Goal: Feedback & Contribution: Submit feedback/report problem

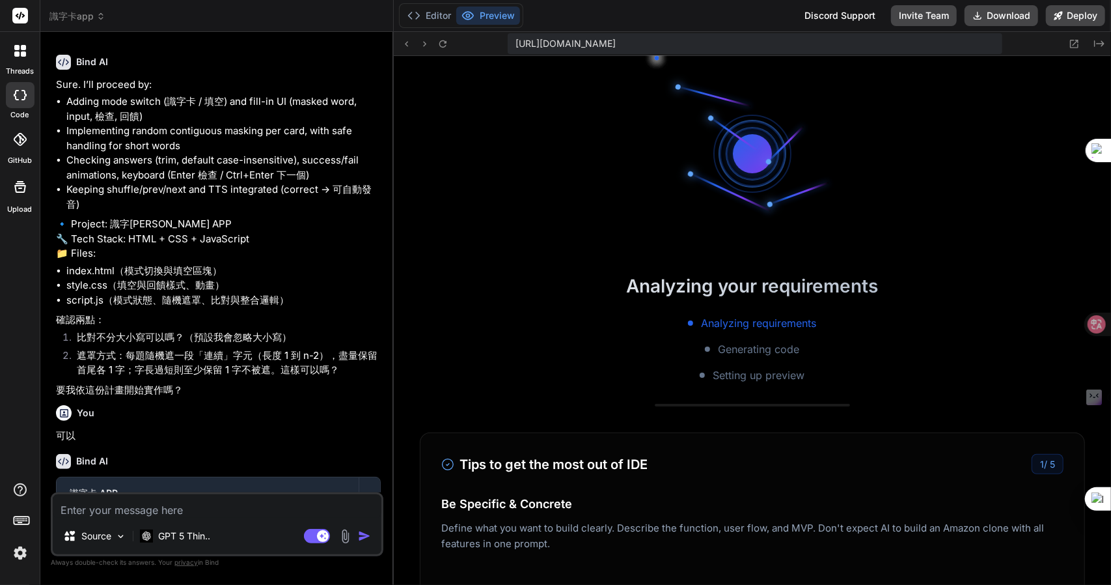
scroll to position [352, 0]
click at [1000, 16] on button "Download" at bounding box center [1002, 15] width 74 height 21
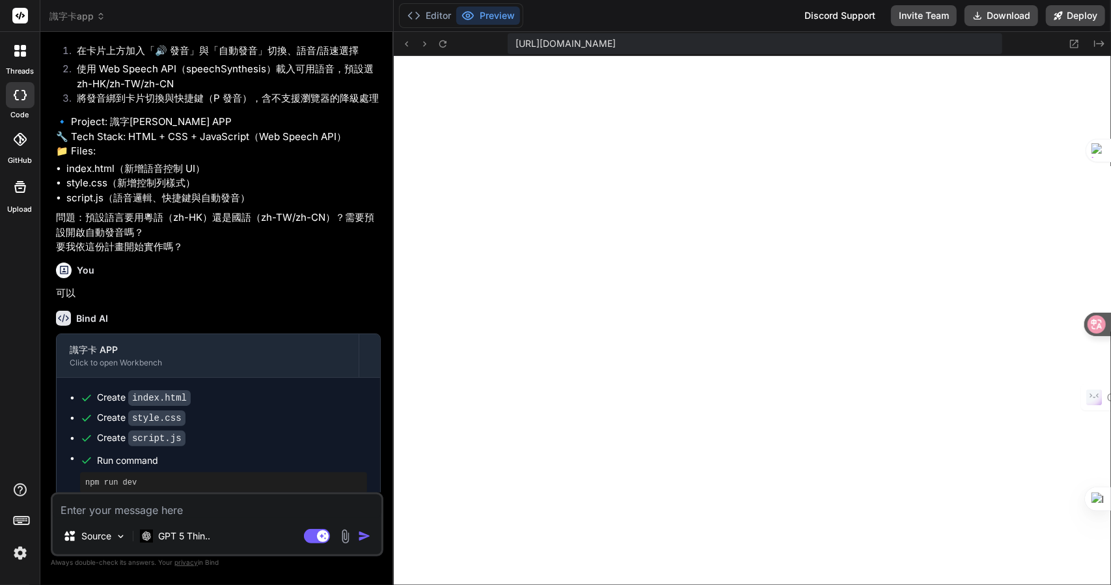
scroll to position [0, 0]
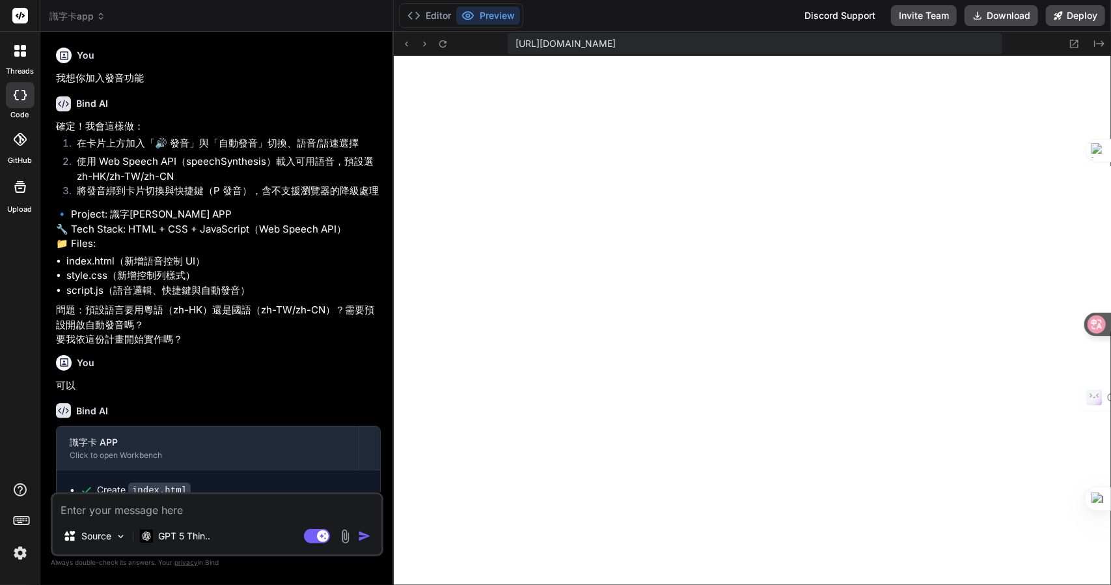
click at [119, 565] on p "Always double-check its answers. Your privacy in [GEOGRAPHIC_DATA]" at bounding box center [217, 562] width 333 height 12
click at [251, 512] on textarea at bounding box center [217, 505] width 329 height 23
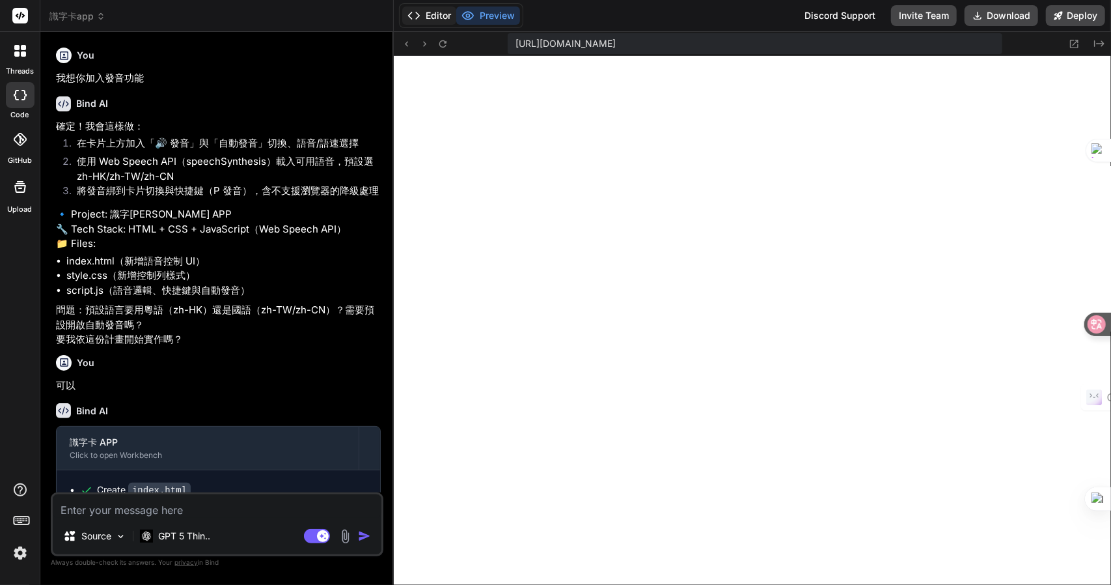
click at [434, 14] on button "Editor" at bounding box center [429, 16] width 54 height 18
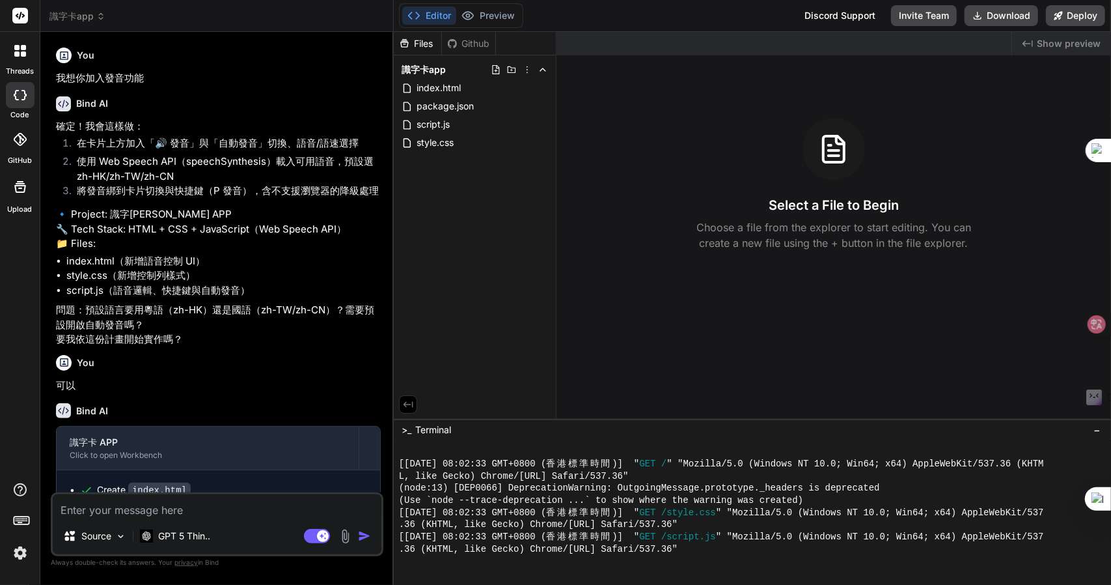
scroll to position [449, 0]
click at [197, 506] on textarea at bounding box center [217, 505] width 329 height 23
type textarea "x"
type textarea "h"
type textarea "x"
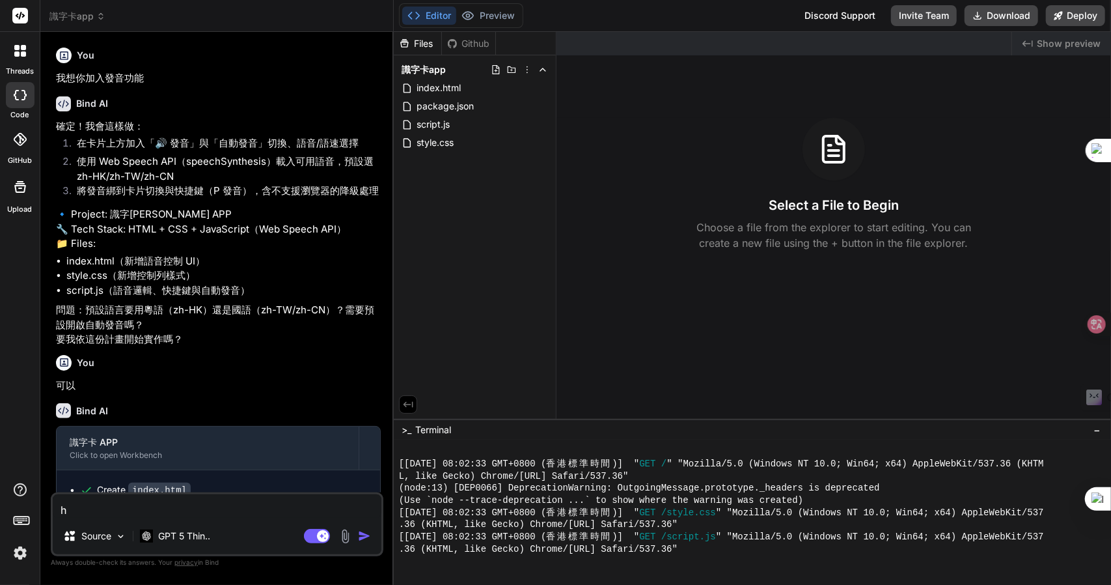
type textarea "hq"
type textarea "x"
type textarea "hqi"
type textarea "x"
type textarea "hqi"
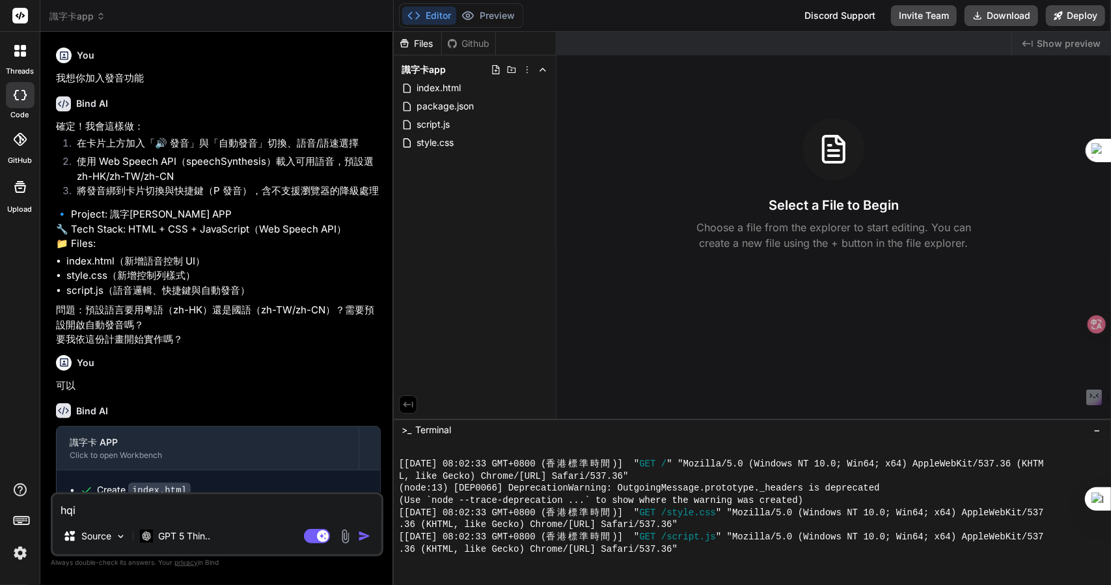
type textarea "x"
type textarea "hqi"
type textarea "x"
type textarea "hq"
type textarea "x"
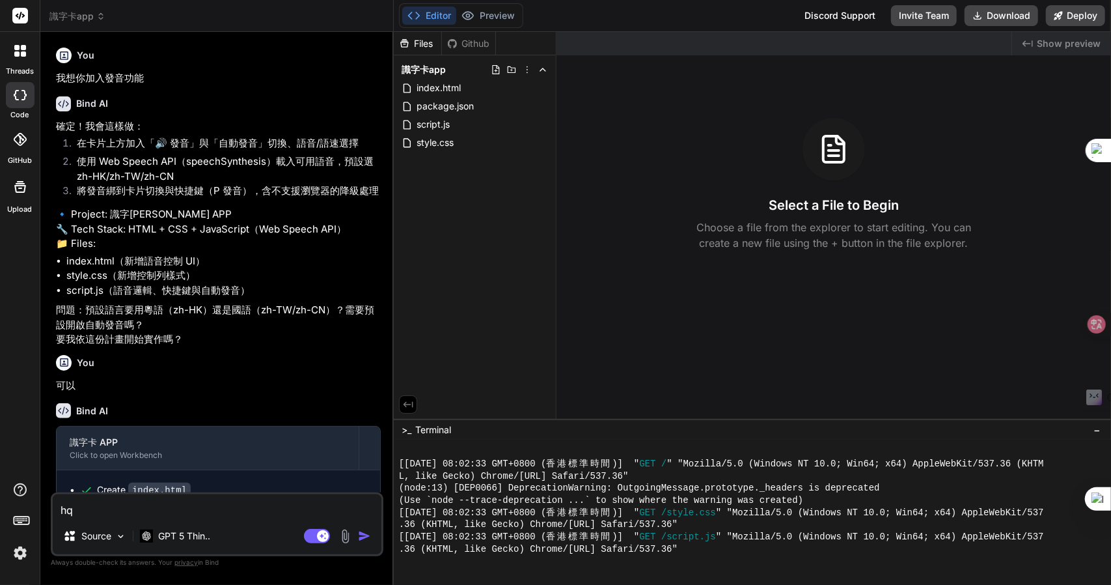
type textarea "h"
type textarea "x"
type textarea "手竹"
type textarea "x"
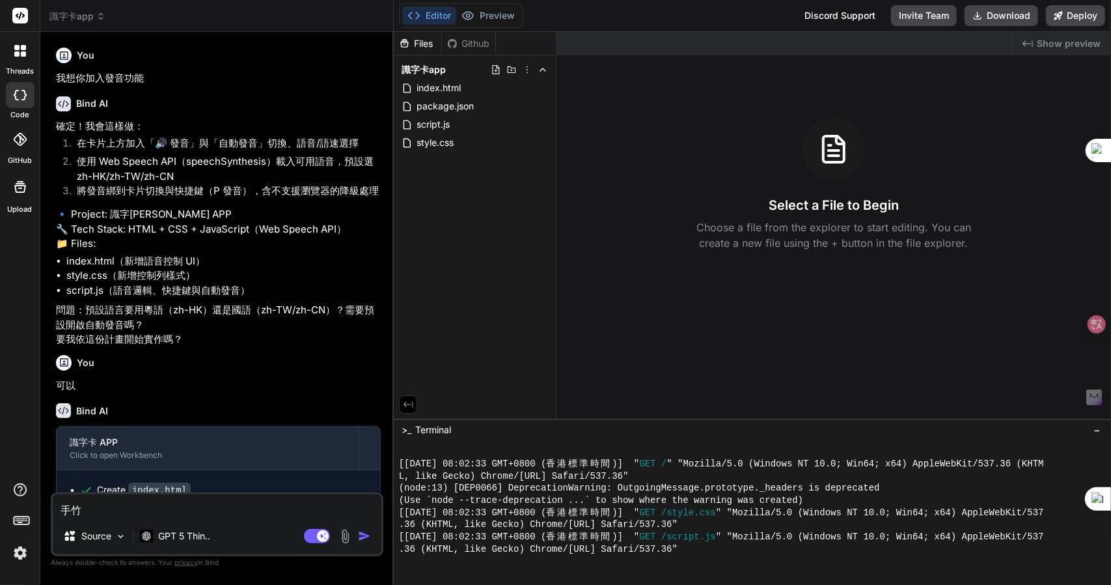
type textarea "手[PERSON_NAME]"
type textarea "x"
type textarea "木"
type textarea "x"
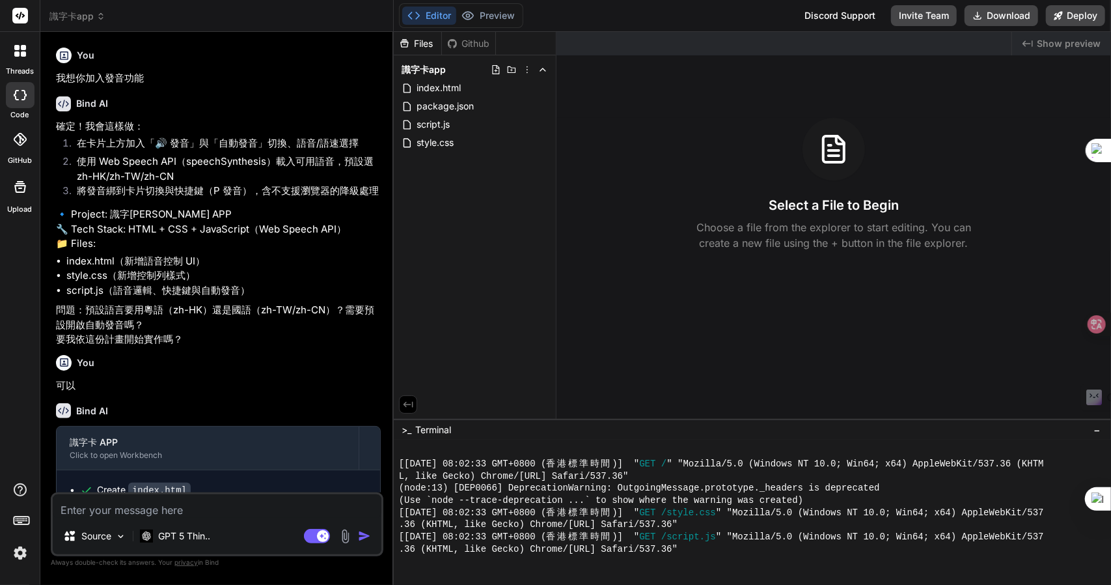
type textarea "竹"
type textarea "x"
type textarea "竹手"
type textarea "x"
type textarea "竹手[PERSON_NAME]"
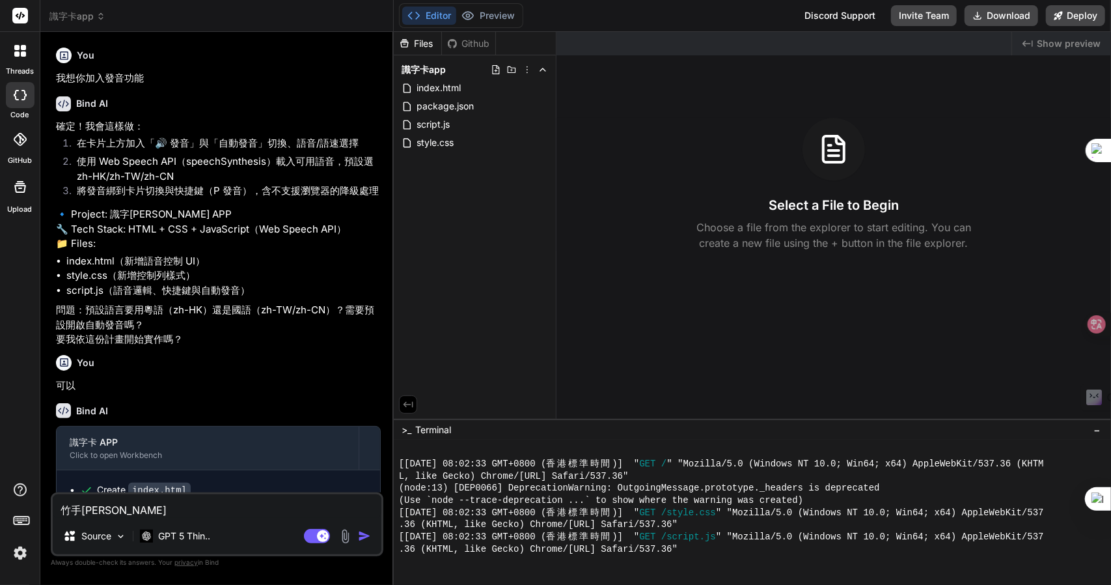
type textarea "x"
type textarea "我"
type textarea "x"
type textarea "我木"
type textarea "x"
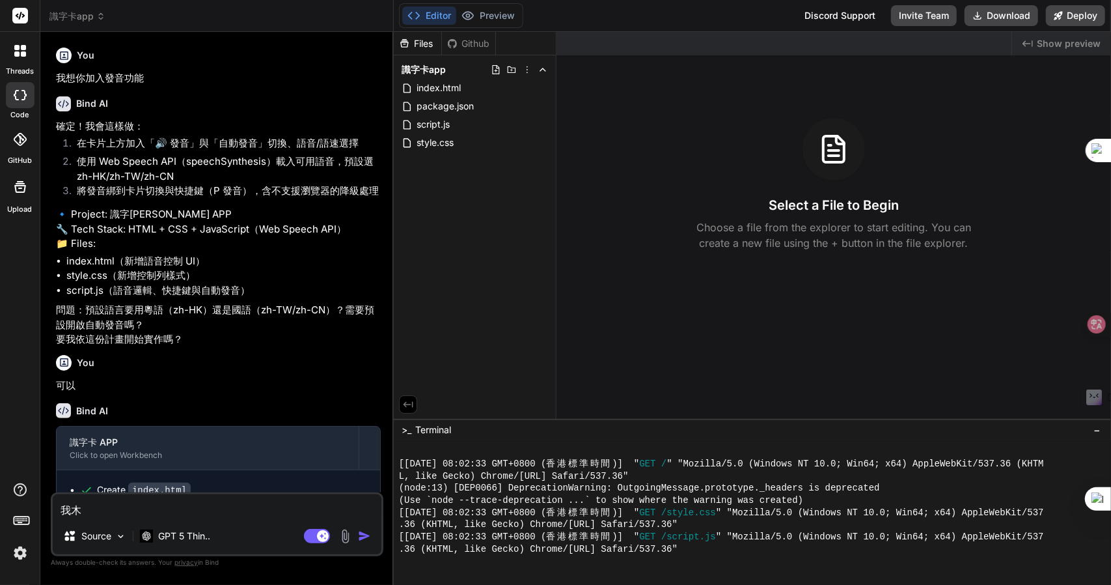
type textarea "[PERSON_NAME]"
type textarea "x"
type textarea "我木山心"
type textarea "x"
type textarea "我想"
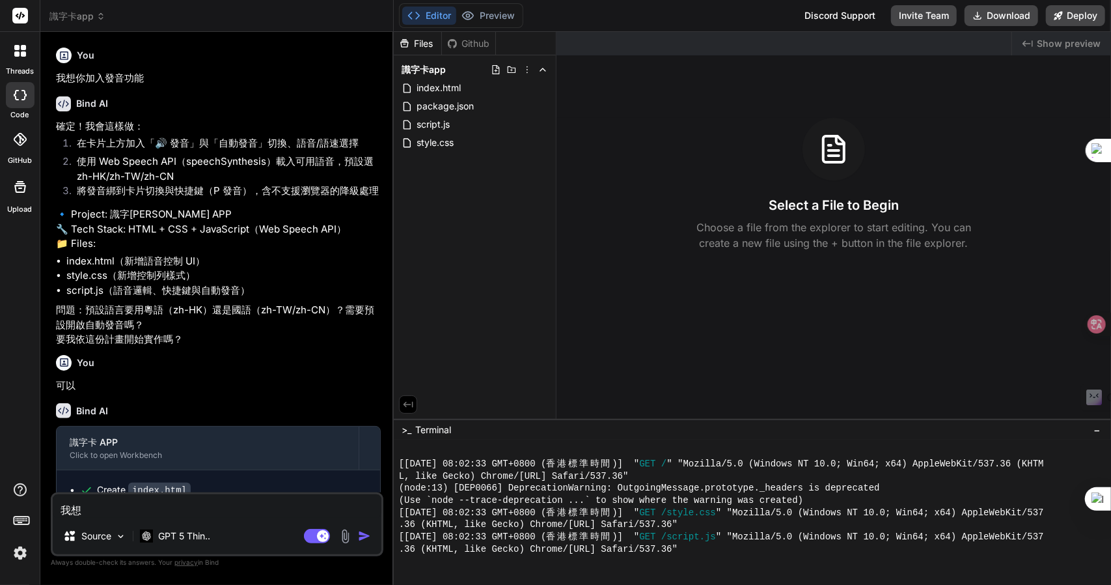
type textarea "x"
type textarea "我想人"
type textarea "x"
type textarea "我想人弓"
type textarea "x"
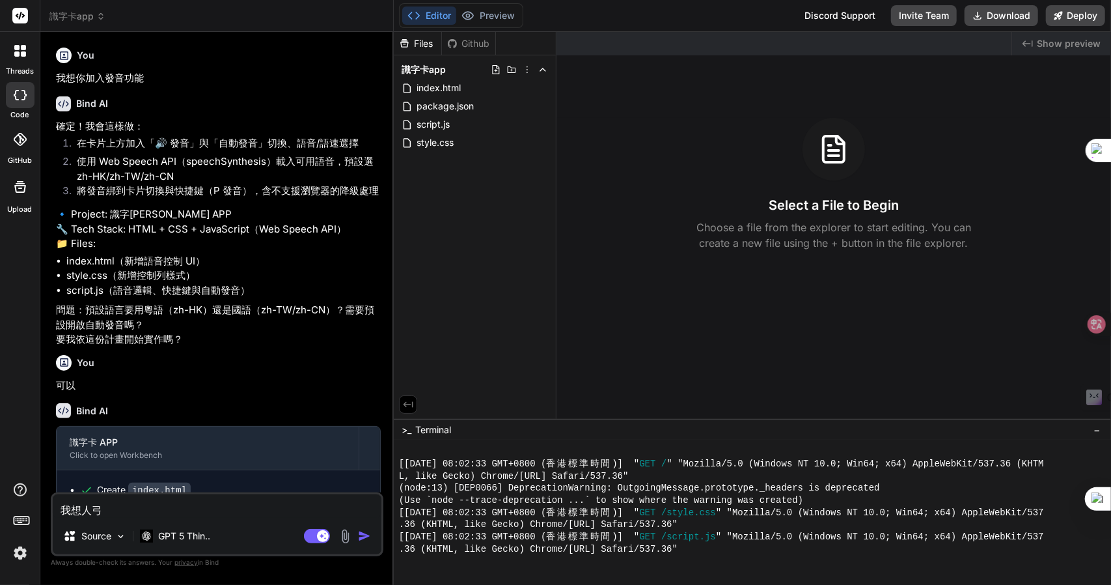
type textarea "我想人弓火"
type textarea "x"
type textarea "我想你"
click at [126, 514] on textarea "我想你" at bounding box center [217, 505] width 329 height 23
type textarea "x"
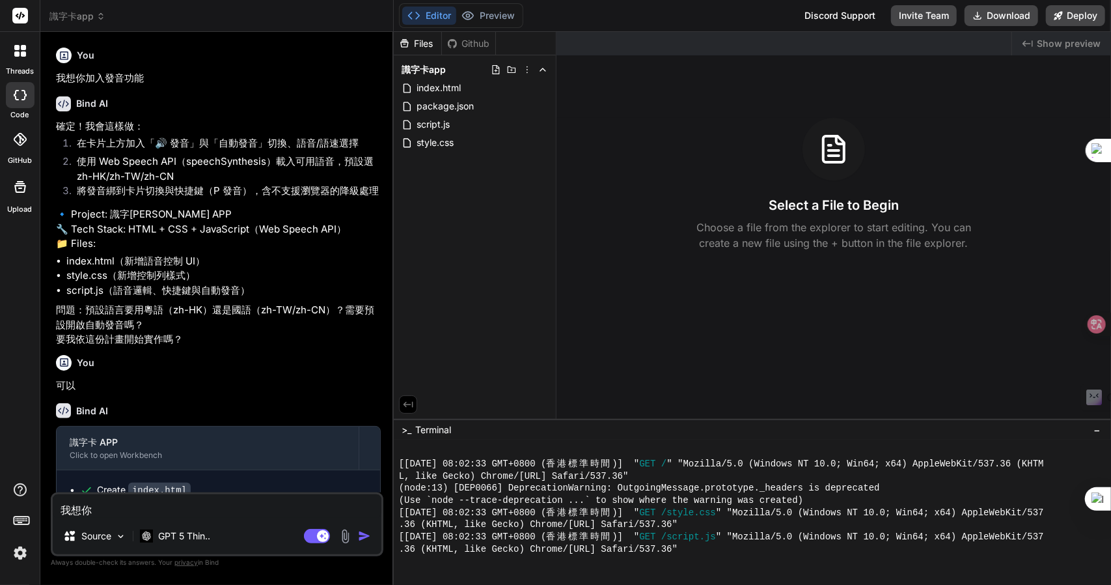
type textarea "我想你土"
type textarea "x"
type textarea "我想你土戈"
type textarea "x"
type textarea "我想你土戈竹"
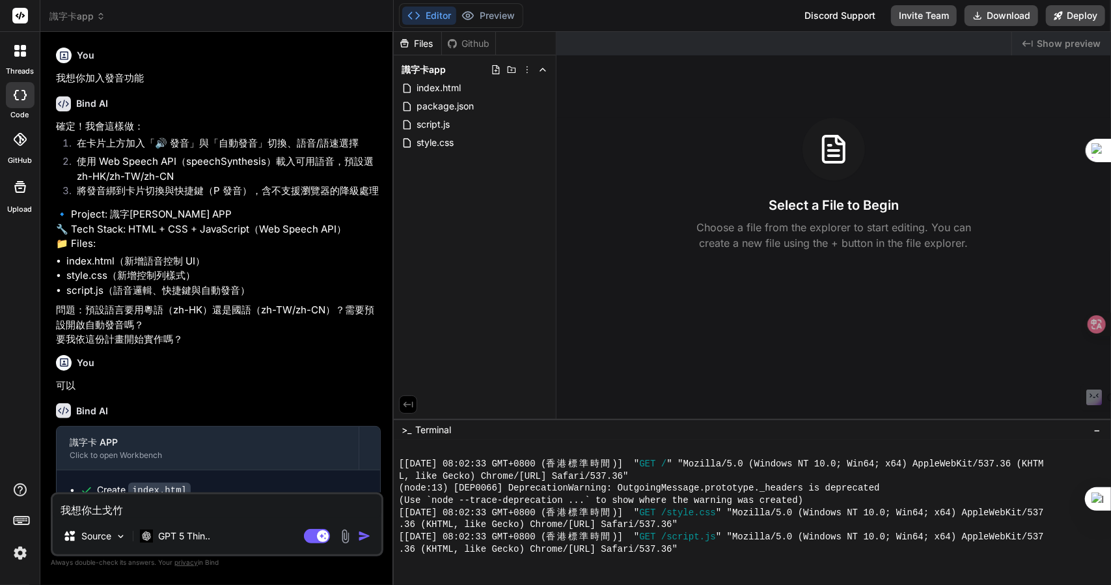
type textarea "x"
type textarea "我想你土戈竹日"
type textarea "x"
type textarea "我想你土戈竹日月"
type textarea "x"
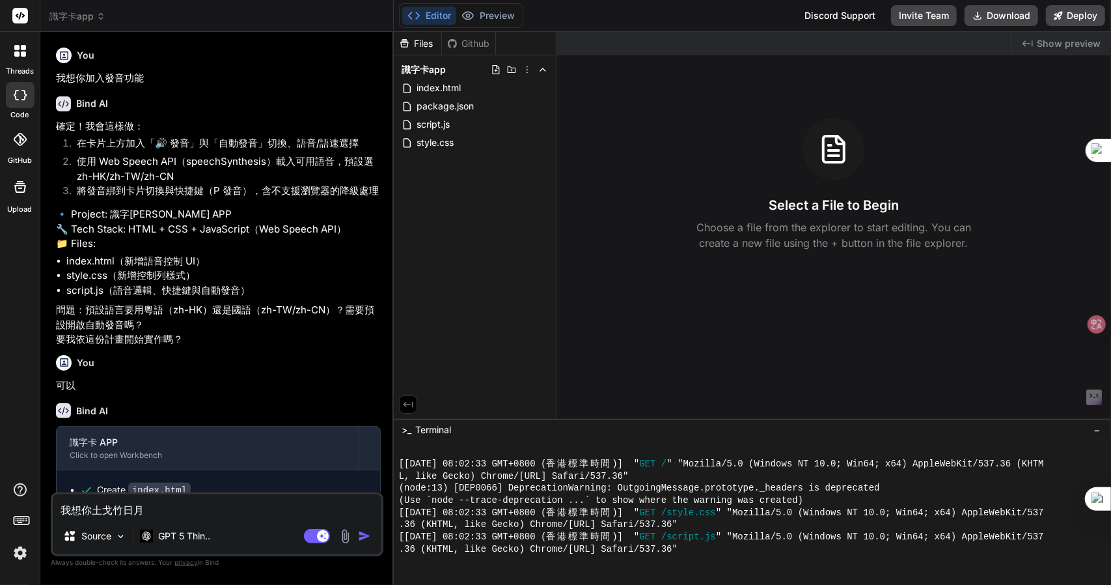
type textarea "我想你幫"
type textarea "x"
type textarea "我想你幫心"
type textarea "x"
type textarea "我想你幫心[PERSON_NAME]"
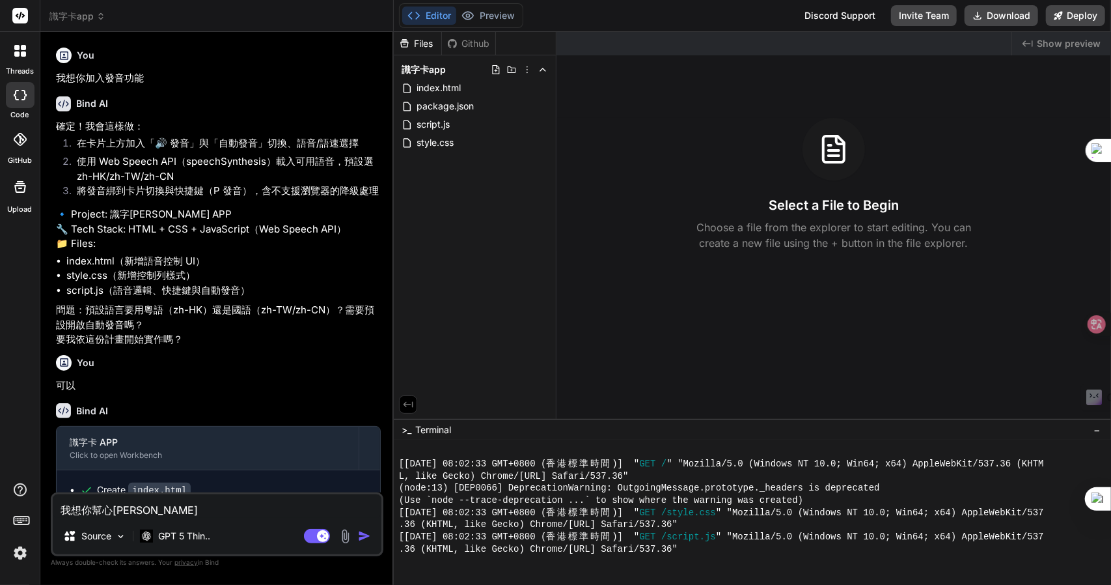
type textarea "x"
type textarea "我想你幫心卜女"
type textarea "x"
type textarea "我想你幫忙"
type textarea "x"
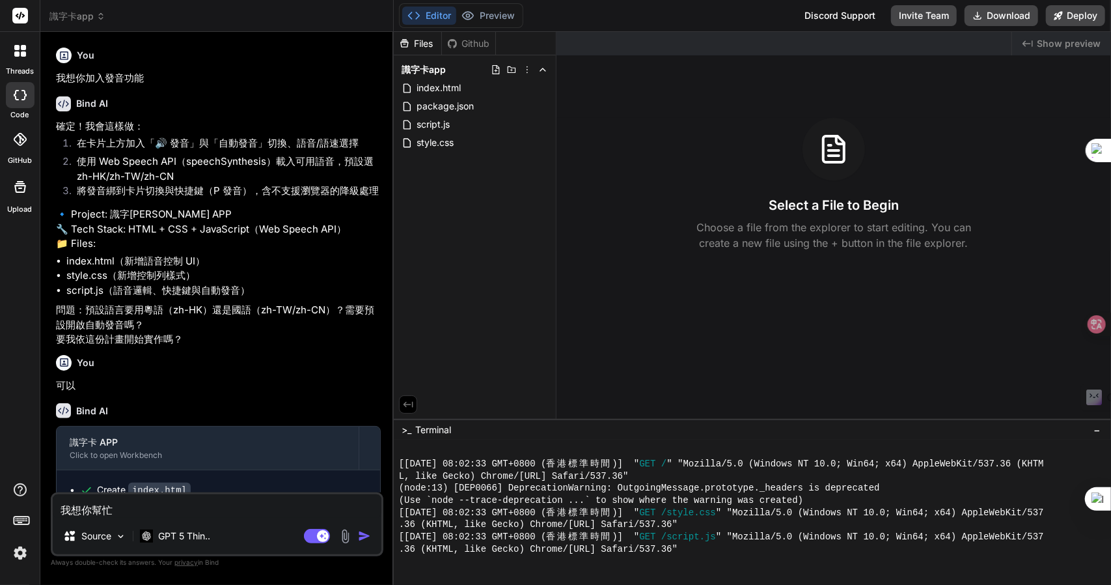
type textarea "我想你幫忙[PERSON_NAME]"
type textarea "x"
type textarea "我想你幫忙[PERSON_NAME]"
type textarea "x"
type textarea "我想你幫忙[PERSON_NAME]"
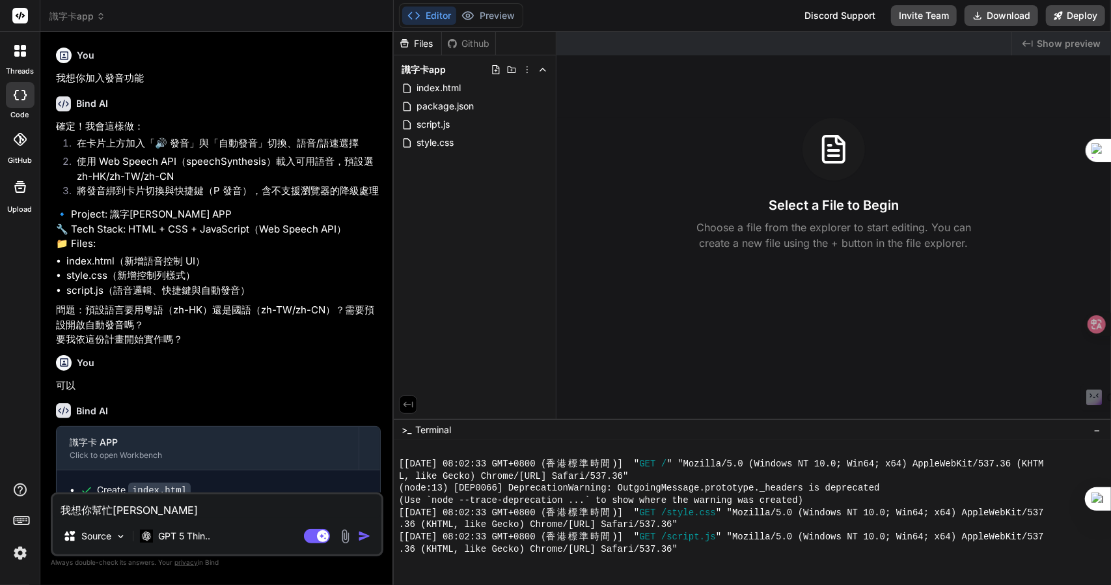
type textarea "x"
type textarea "我想你幫忙[PERSON_NAME]"
type textarea "x"
type textarea "我想你幫忙制"
type textarea "x"
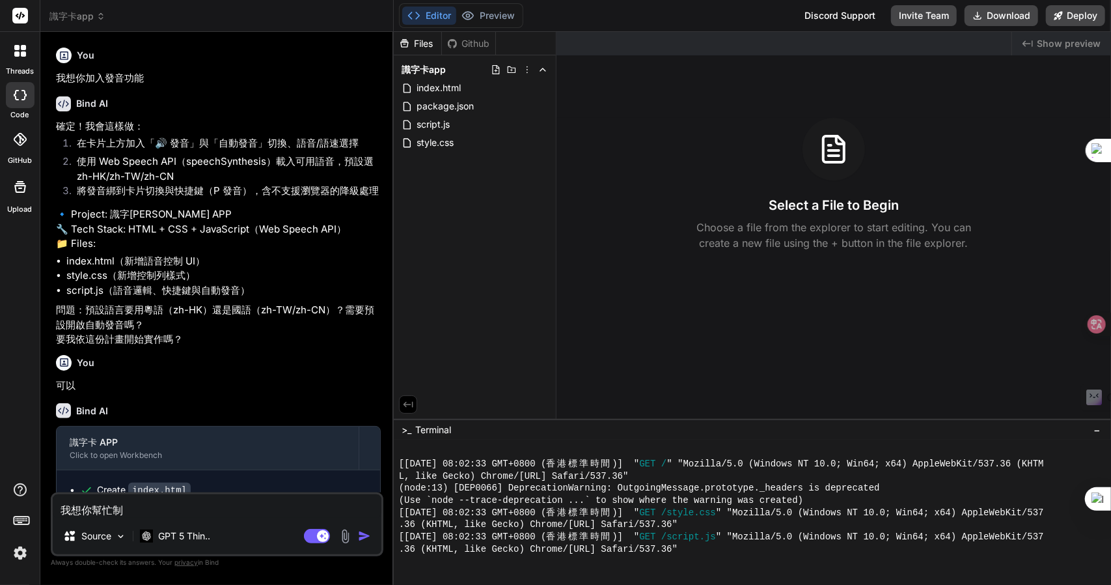
type textarea "我想你幫忙制人"
type textarea "x"
type textarea "我想你幫忙制人[PERSON_NAME]"
type textarea "x"
type textarea "我想你幫忙制人竹尸"
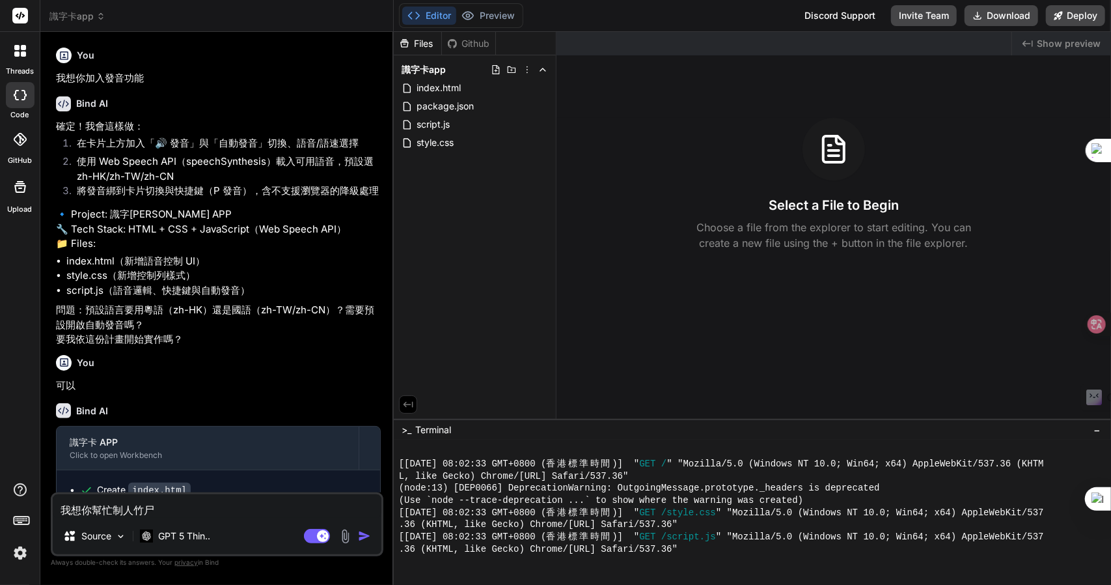
type textarea "x"
type textarea "我想你幫忙制作"
type textarea "x"
type textarea "我想你幫忙制作一"
type textarea "x"
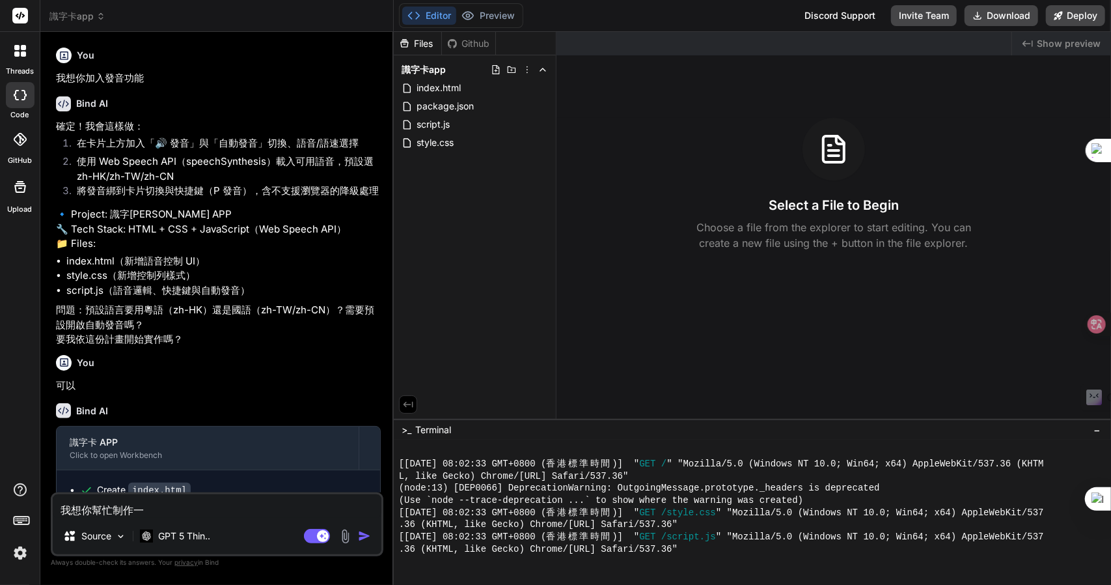
type textarea "我想你幫忙制作一人"
type textarea "x"
type textarea "我想你幫忙制作一人[PERSON_NAME]"
type textarea "x"
type textarea "我想你幫忙制作一人[PERSON_NAME]"
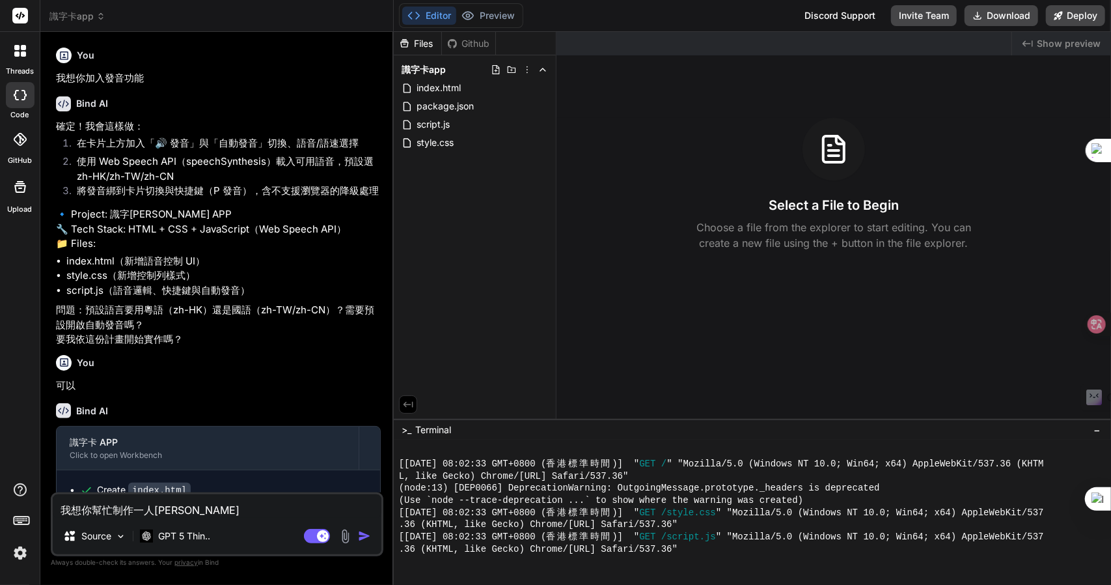
type textarea "x"
type textarea "我想你幫忙制作一人田十口"
type textarea "x"
type textarea "我想你幫忙制作一個"
type textarea "x"
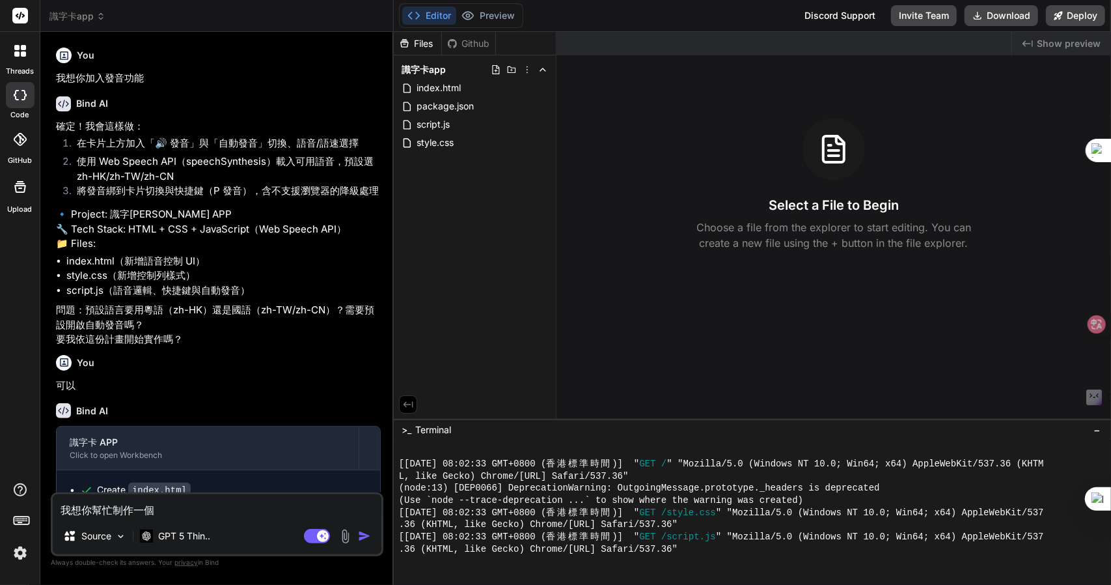
type textarea "我想你幫忙制作一個卜"
type textarea "x"
type textarea "我想你幫忙制作一個[PERSON_NAME]"
type textarea "x"
type textarea "我想你幫忙制作一個[PERSON_NAME]"
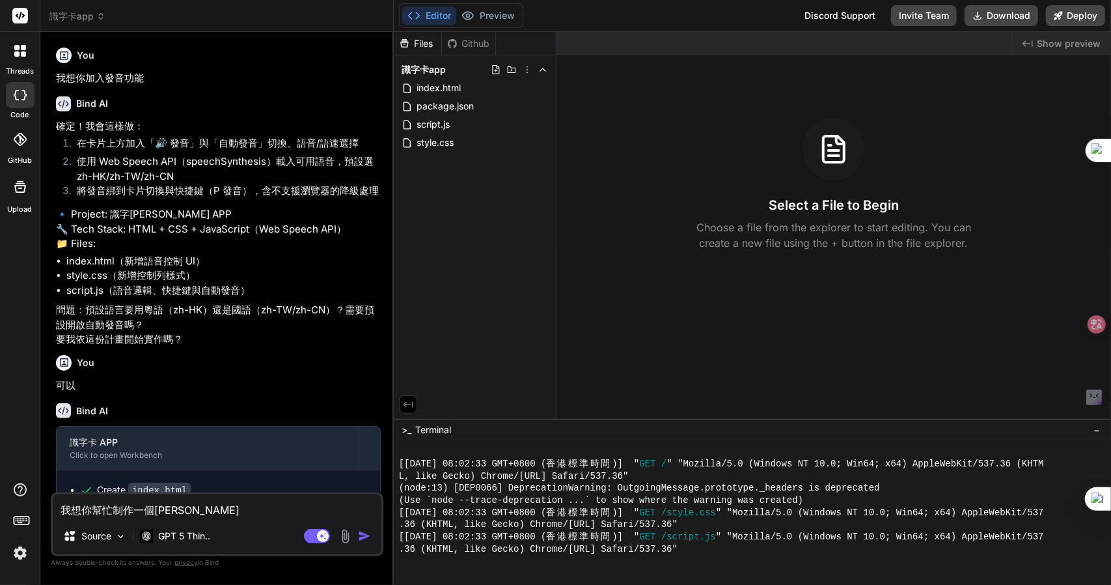
type textarea "x"
type textarea "我想你幫忙制作一個[PERSON_NAME]"
type textarea "x"
type textarea "我想你幫忙制作一個十"
type textarea "x"
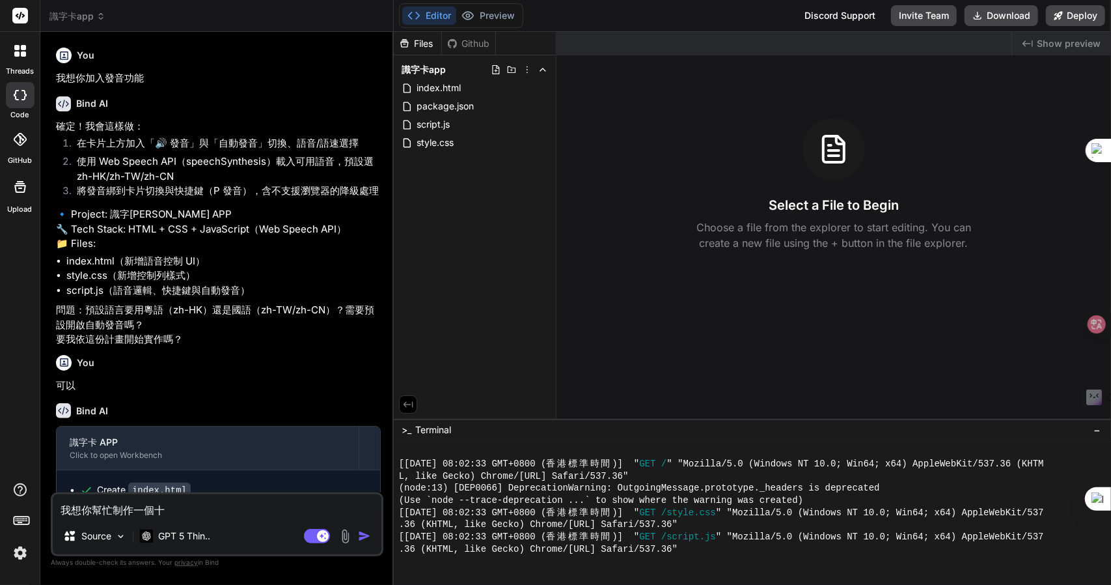
type textarea "我想你幫忙制作一個十木"
type textarea "x"
type textarea "我想你幫忙制作一個十[PERSON_NAME]"
type textarea "x"
type textarea "我想你幫忙制作一個"
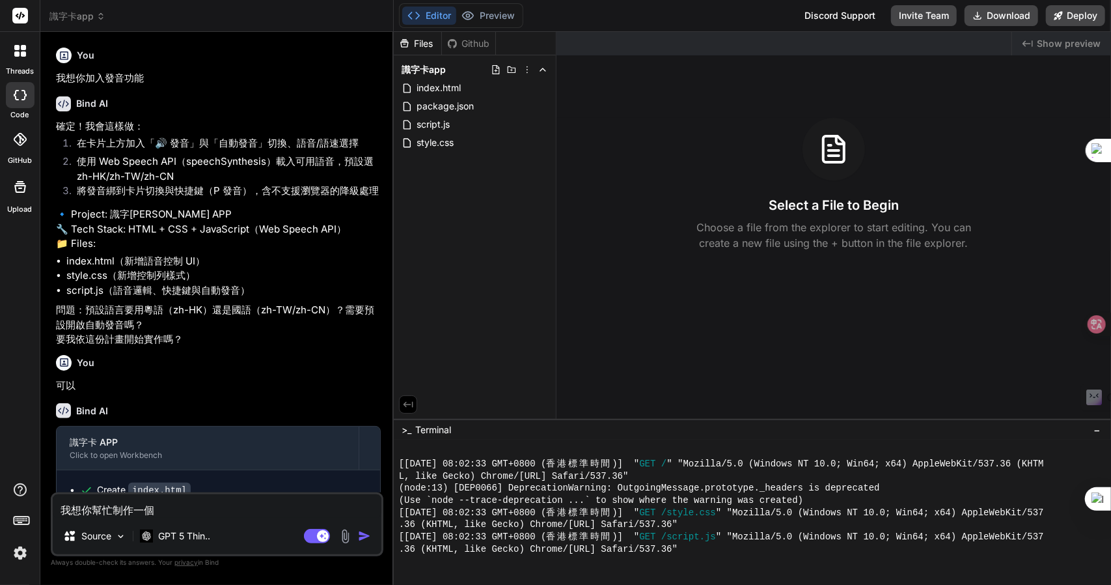
type textarea "x"
type textarea "我想你幫忙制作一個卜"
type textarea "x"
type textarea "我想你幫忙制作一個卜口"
type textarea "x"
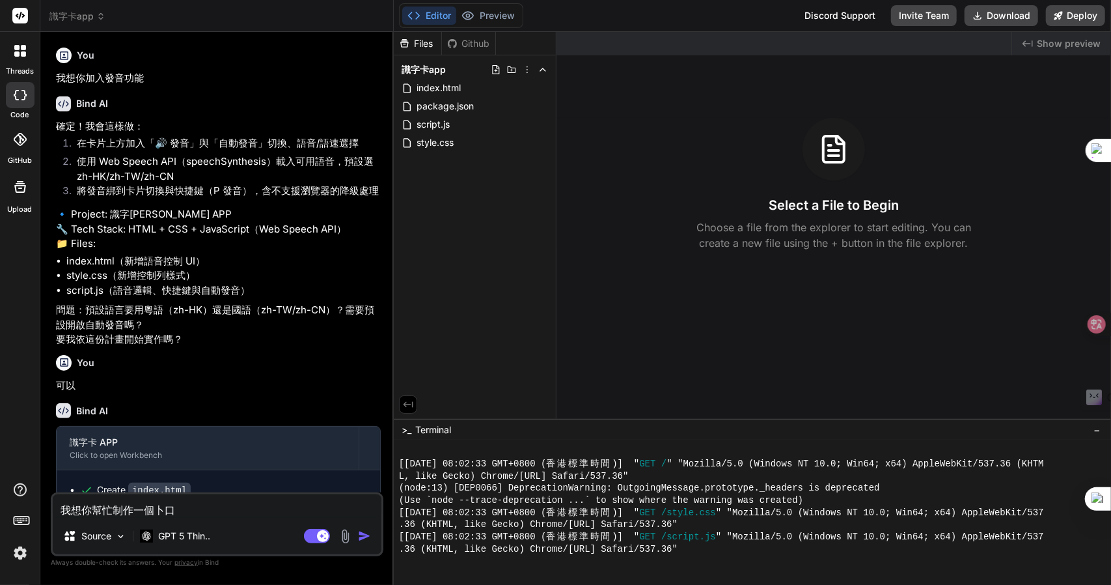
type textarea "我想你幫忙制作一個[PERSON_NAME]"
type textarea "x"
type textarea "我想你幫忙制作一個[PERSON_NAME]"
type textarea "x"
type textarea "我想你幫忙制作一個[PERSON_NAME]"
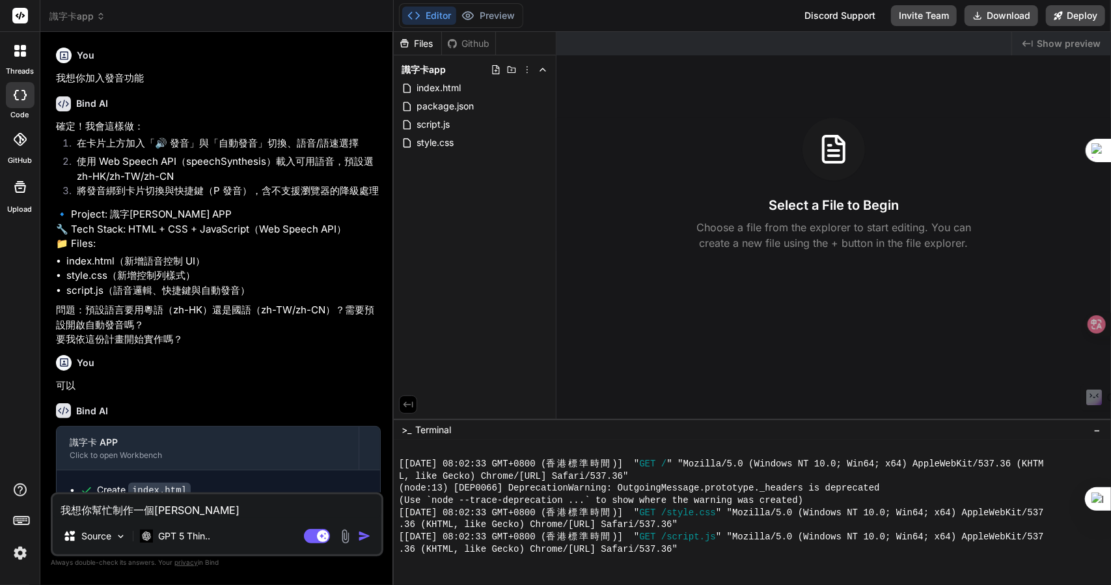
type textarea "x"
type textarea "我想你幫忙制作一個識"
type textarea "x"
type textarea "我想你幫忙制作一個識十"
type textarea "x"
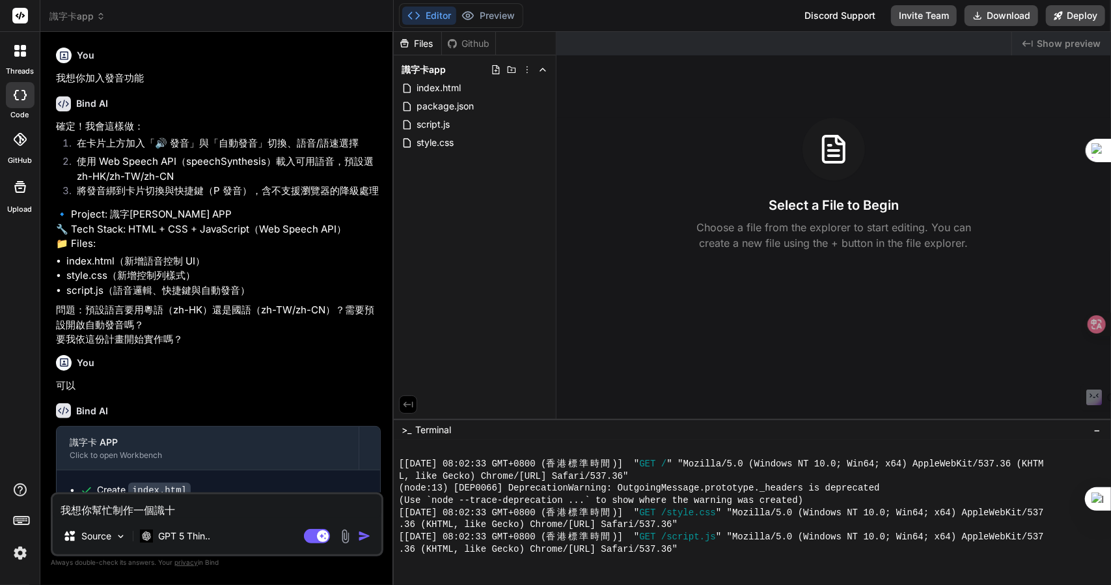
type textarea "我想你幫忙制作一個識十弓"
type textarea "x"
type textarea "我想你幫忙制作一個識十弓木"
type textarea "x"
type textarea "我想你幫忙制作一個識字"
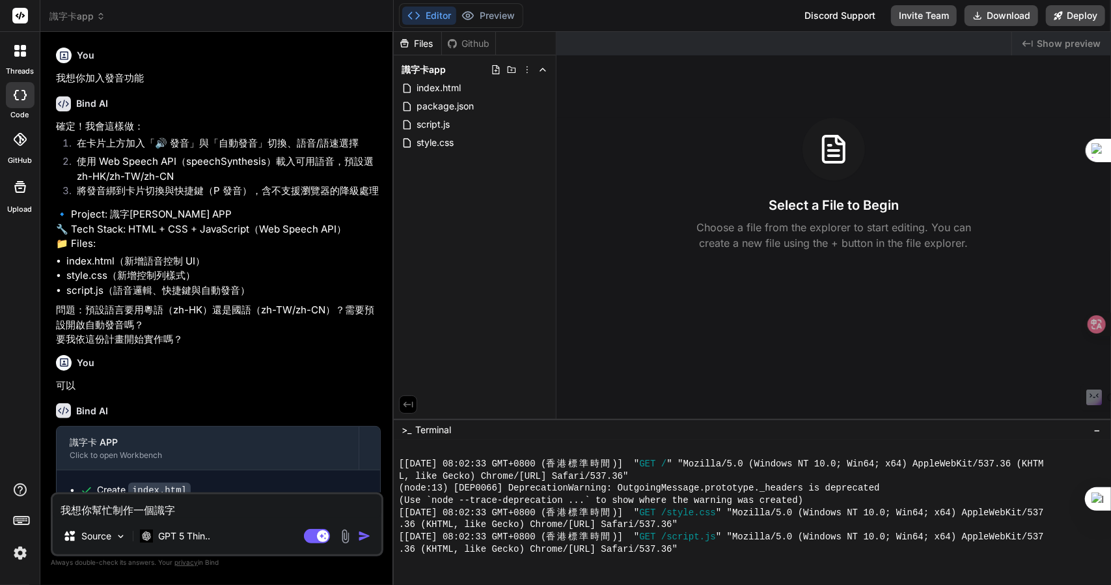
type textarea "x"
type textarea "我想你幫忙制作一個識字[PERSON_NAME]"
type textarea "x"
type textarea "我想你幫忙制作一個識字[PERSON_NAME]"
type textarea "x"
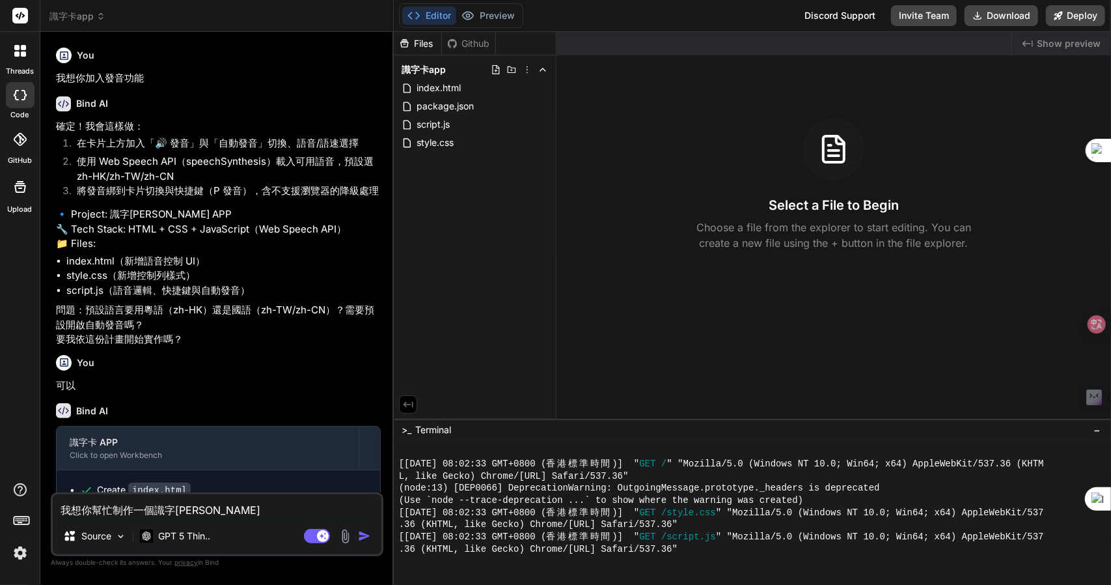
type textarea "我想你幫忙制作一個識字卜一卜"
type textarea "x"
type textarea "我想你幫忙制作一個識字[PERSON_NAME]"
type textarea "x"
type textarea "我想你幫忙制作一個識字卡A"
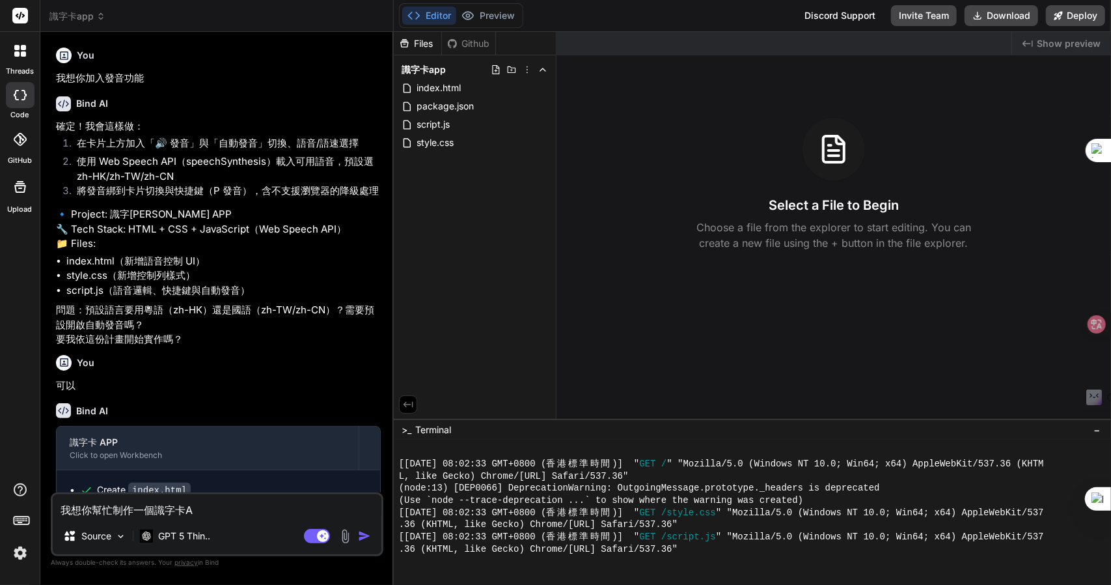
type textarea "x"
type textarea "我想你幫忙制作一個識字卡AP"
type textarea "x"
type textarea "我想你幫忙制作一個識字卡APP"
type textarea "x"
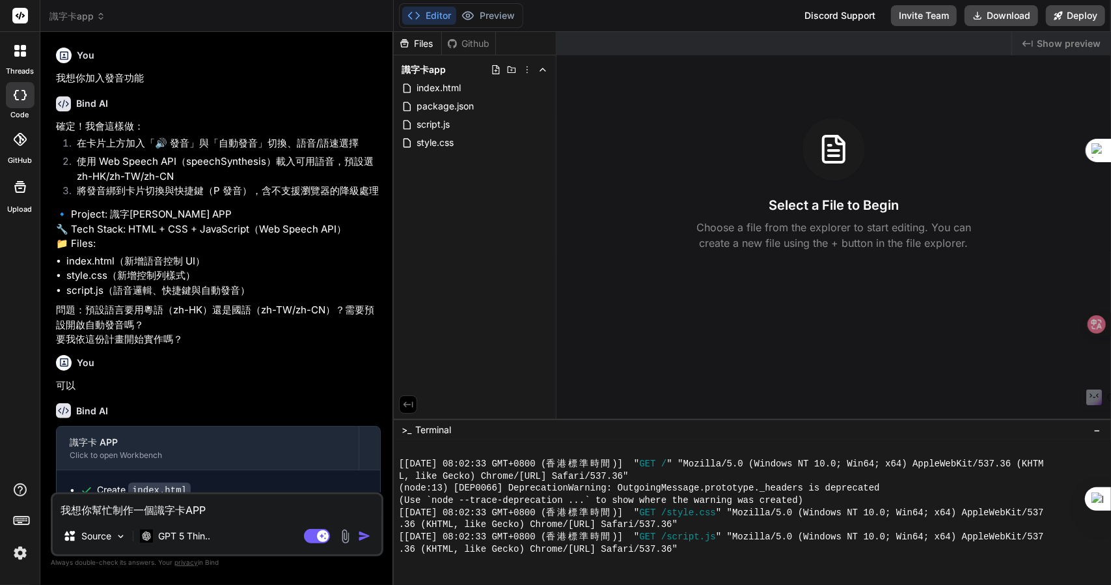
type textarea "我想你幫忙制作一個識字卡APPZ"
type textarea "x"
type textarea "我想你幫忙制作一個識字卡APPZ難"
type textarea "x"
type textarea "我想你幫忙制作一個識字卡APPZ難日"
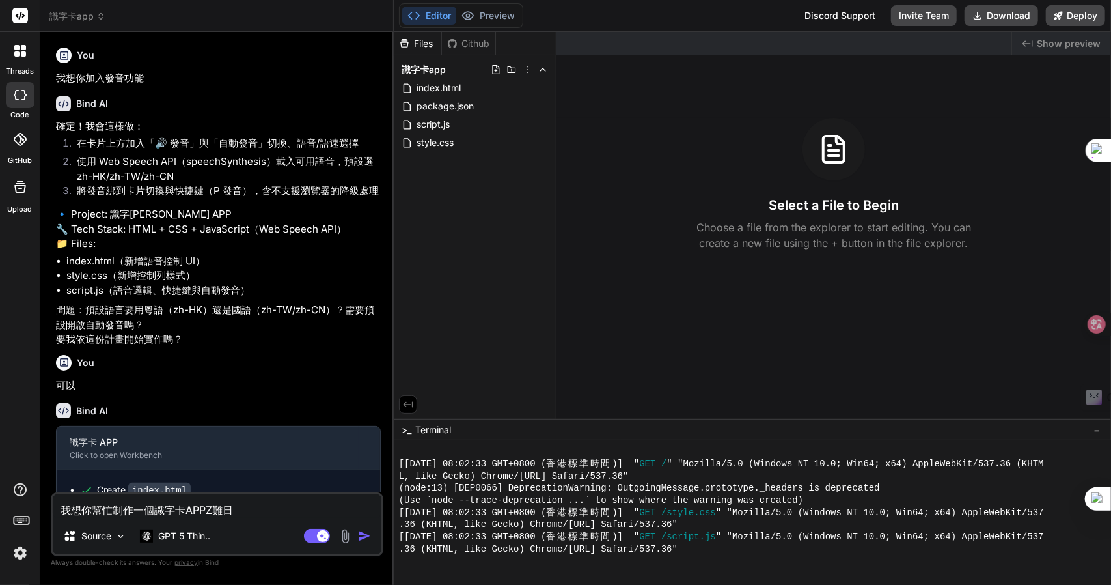
type textarea "x"
type textarea "我想你幫忙制作一個識字卡APPZ難日月"
type textarea "x"
type textarea "我想你幫忙制作一個識字卡APP，"
type textarea "x"
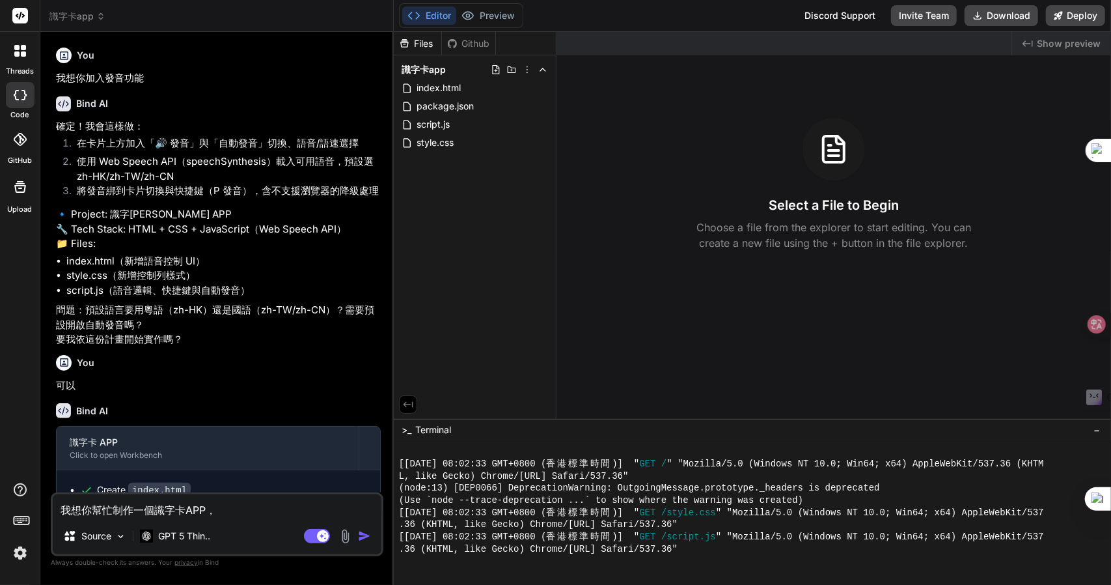
type textarea "我想你幫忙制作一個識字卡APP，一"
type textarea "x"
type textarea "我想你幫忙制作一個識字[PERSON_NAME]APP，一弓"
type textarea "x"
type textarea "我想你幫忙制作一個識字卡APP，一弓口"
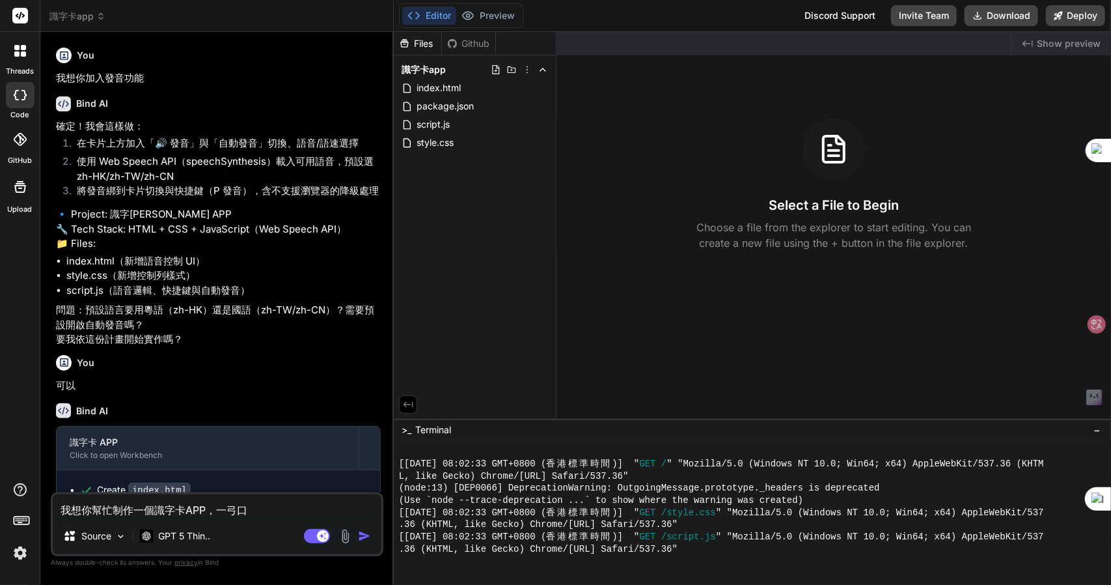
type textarea "x"
type textarea "我想你幫忙制作一個識字卡APP，可"
type textarea "x"
type textarea "我想你幫忙制作一個識字卡APP，可女"
type textarea "x"
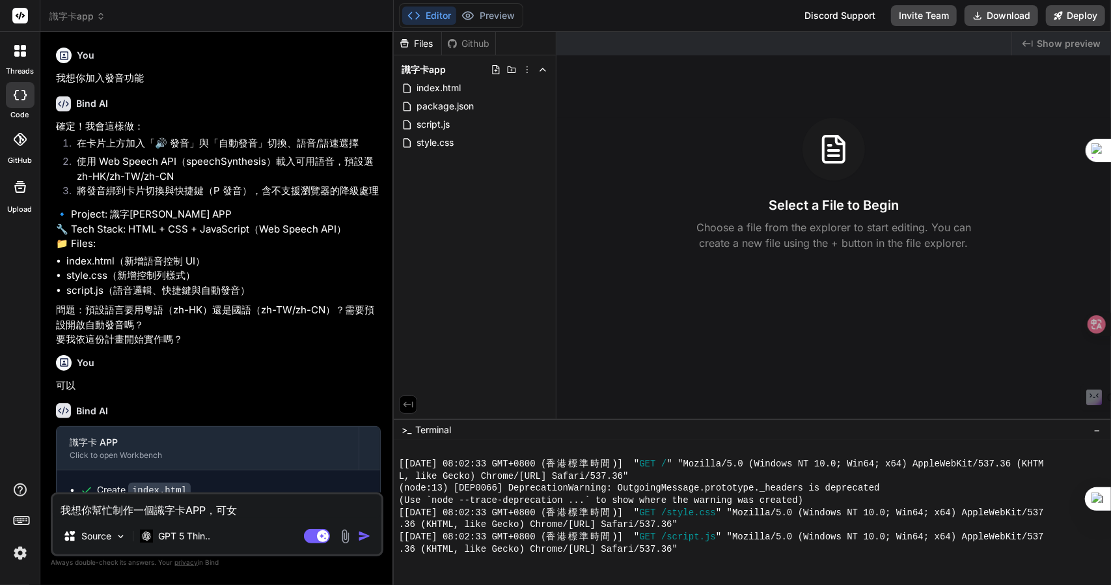
type textarea "我想你幫忙制作一個識字[PERSON_NAME]APP，可女[PERSON_NAME]"
type textarea "x"
type textarea "我想你幫忙制作一個識字[PERSON_NAME]APP，可女戈人"
type textarea "x"
type textarea "我想你幫忙制作一個識字卡APP，可以"
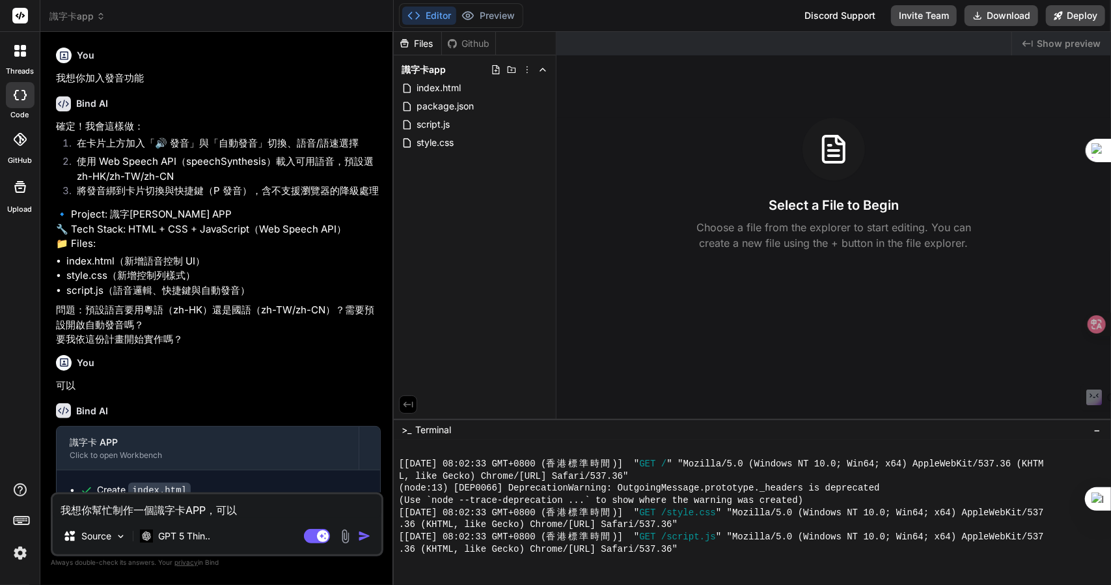
type textarea "x"
type textarea "我想你幫忙制作一個識字卡APP，可以Z"
type textarea "x"
type textarea "我想你幫忙制作一個識字卡APP，可以Z難"
type textarea "x"
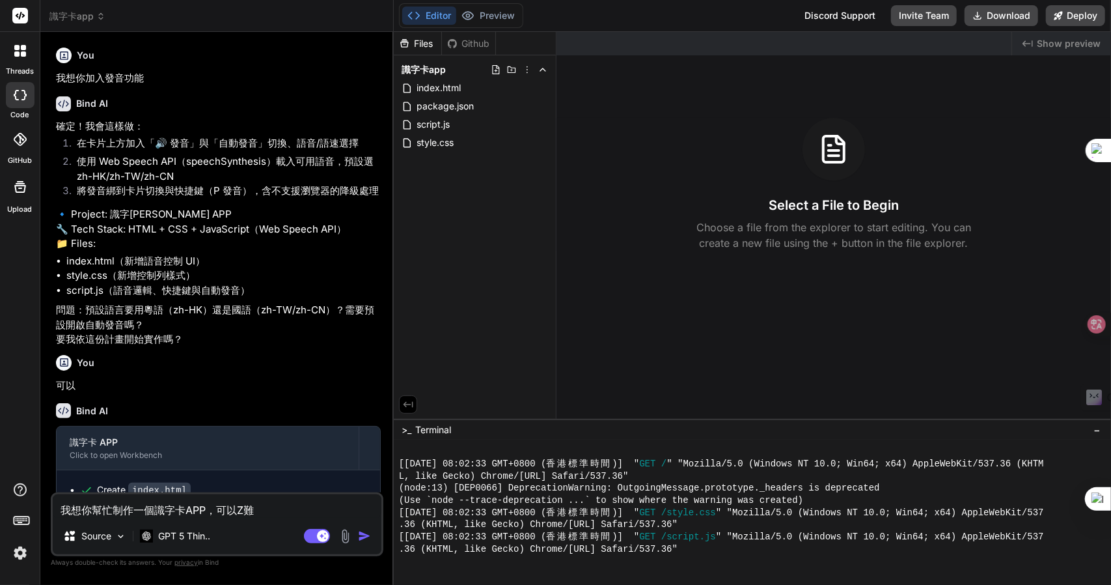
type textarea "我想你幫忙制作一個識字卡APP，可以Z難日"
type textarea "x"
type textarea "我想你幫忙制作一個識字卡APP，可以Z難日月"
type textarea "x"
type textarea "我想你幫忙制作一個識字卡APP，可以，"
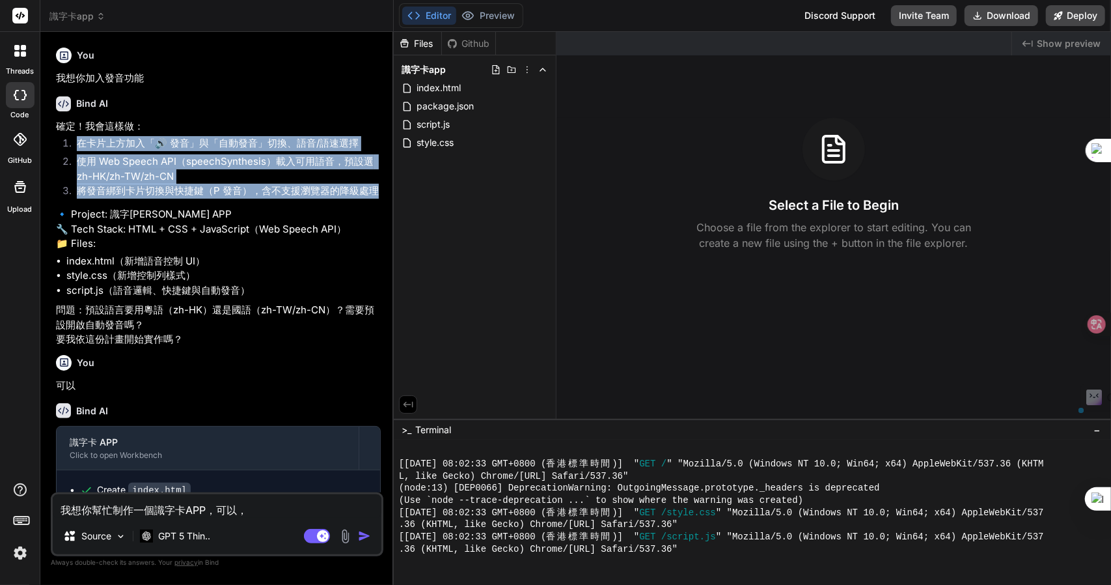
drag, startPoint x: 376, startPoint y: 191, endPoint x: 77, endPoint y: 138, distance: 303.5
click at [77, 138] on ol "在卡片上方加入「🔊 發音」與「自動發音」切換、語音/語速選擇 使用 Web Speech API（speechSynthesis）載入可用語音，預設選 zh-…" at bounding box center [218, 169] width 325 height 66
copy ol "在卡片上方加入「🔊 發音」與「自動發音」切換、語音/語速選擇 使用 Web Speech API（speechSynthesis）載入可用語音，預設選 zh-…"
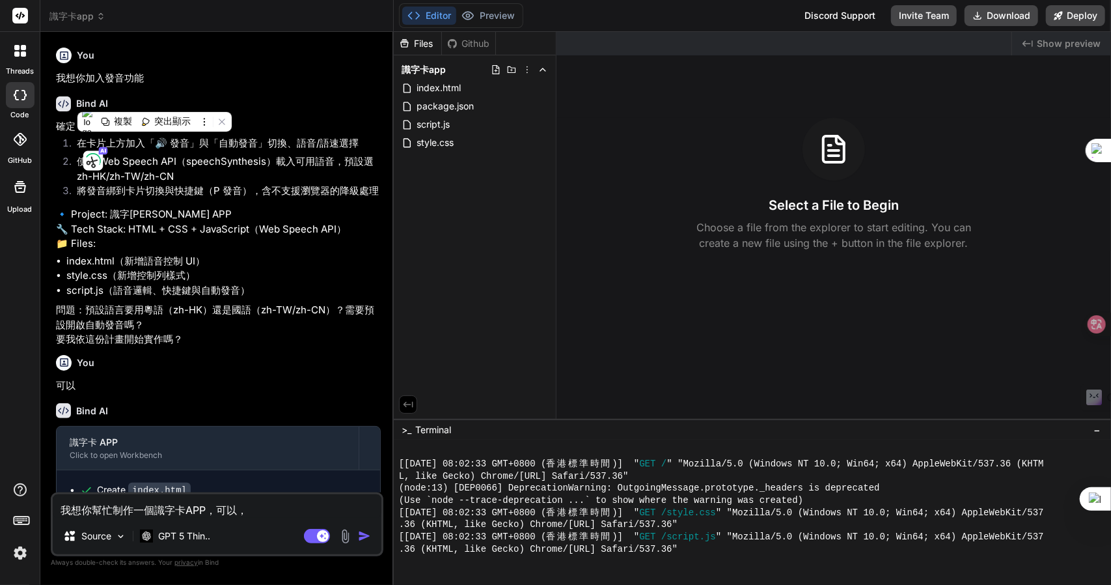
click at [267, 516] on textarea "我想你幫忙制作一個識字卡APP，可以，" at bounding box center [217, 505] width 329 height 23
type textarea "x"
type textarea "我想你幫忙制作一個識字卡APP，可以"
type textarea "x"
type textarea "我想你幫忙制作一個識字卡APP，可以十"
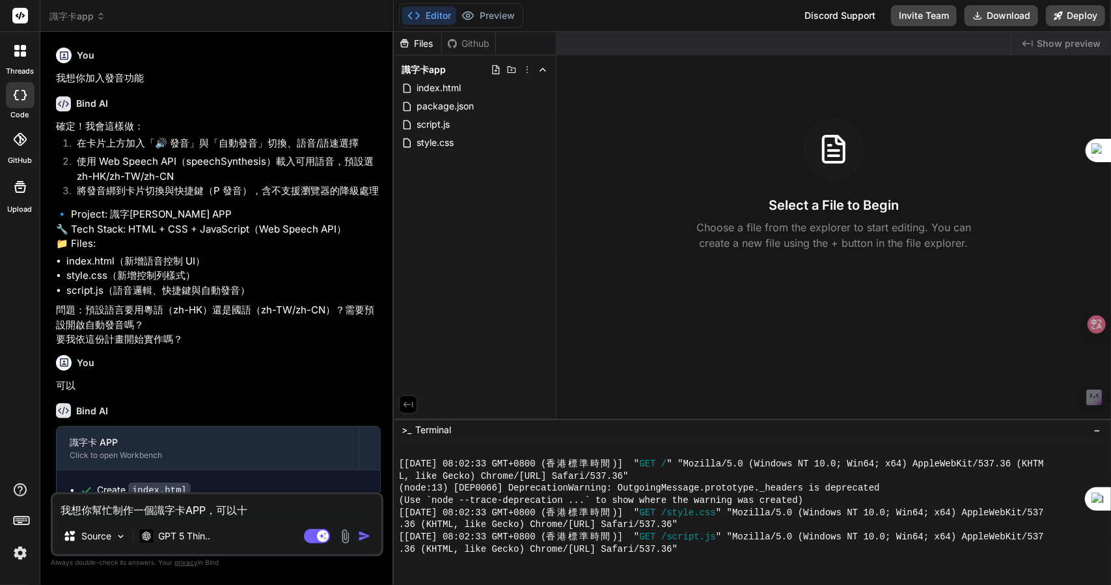
type textarea "x"
type textarea "我想你幫忙制作一個識字卡APP，可以十十"
type textarea "x"
type textarea "我想你幫忙制作一個識字卡APP，可以十十人"
type textarea "x"
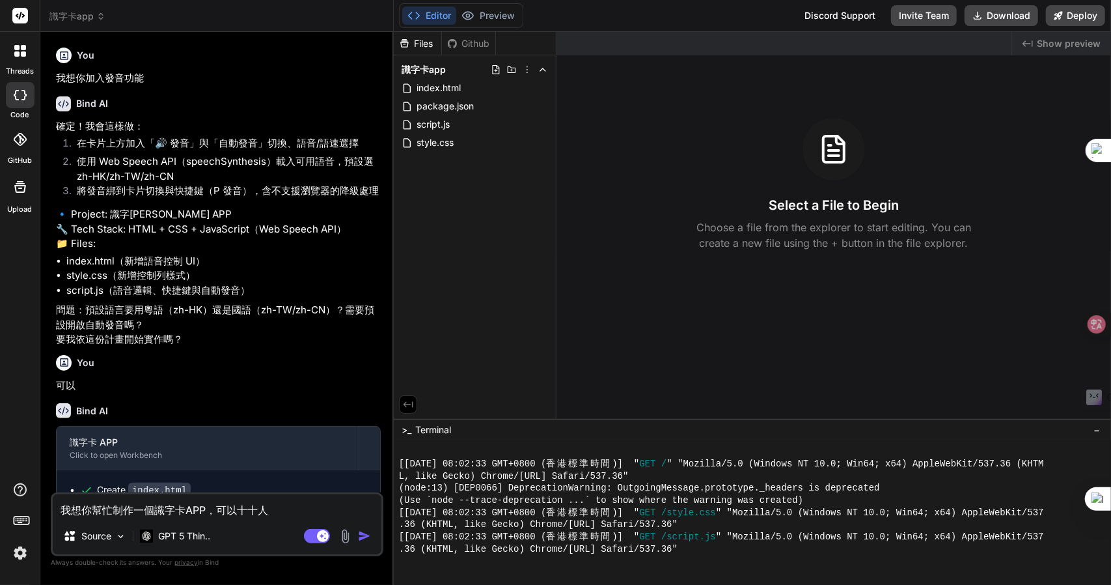
type textarea "我想你幫忙制作一個識字卡APP，可以十十人一"
type textarea "x"
type textarea "我想你幫忙制作一個識字卡APP，可以十十人一弓"
type textarea "x"
type textarea "我想你幫忙制作一個識字卡APP，可以輸"
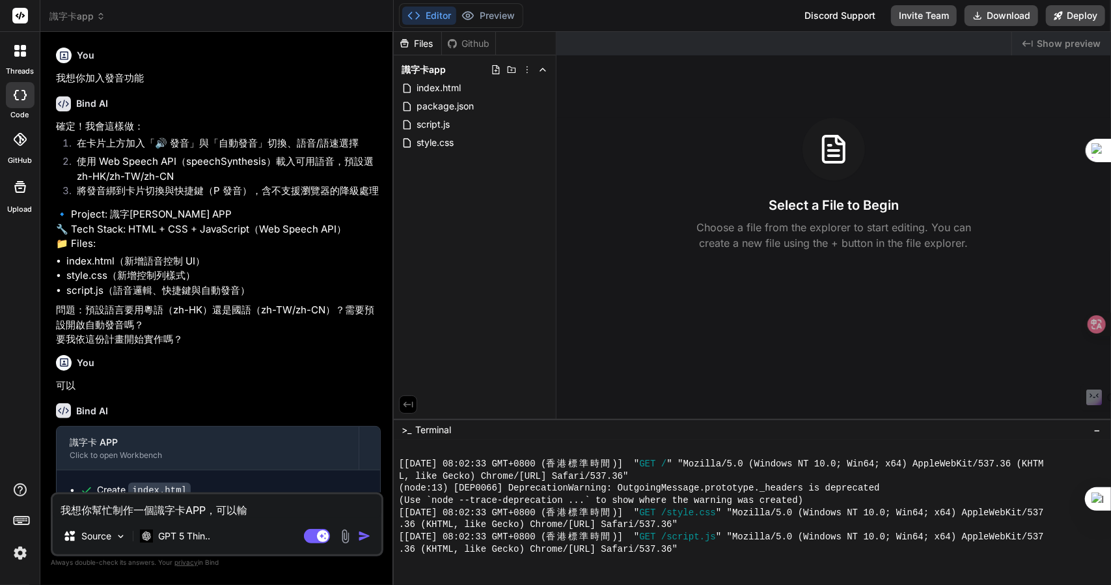
type textarea "x"
type textarea "我想你幫忙制作一個識字卡APP，可以輸人"
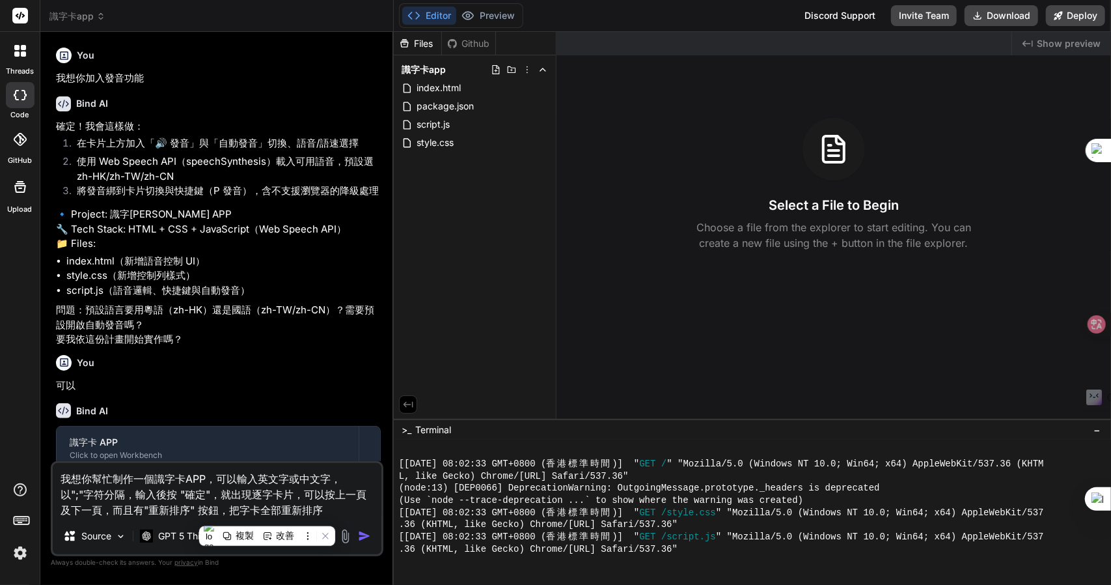
click at [158, 76] on p "我想你加入發音功能" at bounding box center [218, 78] width 325 height 15
drag, startPoint x: 164, startPoint y: 74, endPoint x: 52, endPoint y: 65, distance: 112.3
click at [52, 65] on div "You 我想你加入發音功能 Bind AI 確定！我會這樣做： 在卡片上方加入「🔊 發音」與「自動發音」切換、語音/語速選擇 使用 Web Speech AP…" at bounding box center [217, 313] width 333 height 542
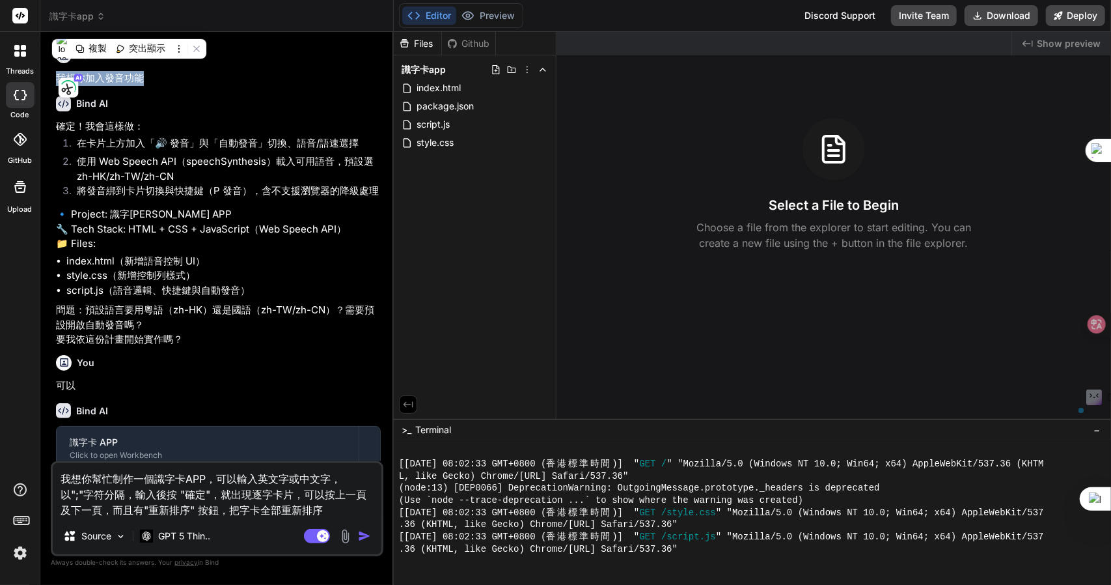
copy p "我想你加入發音功能"
click at [93, 150] on li "在卡片上方加入「🔊 發音」與「自動發音」切換、語音/語速選擇" at bounding box center [223, 145] width 314 height 18
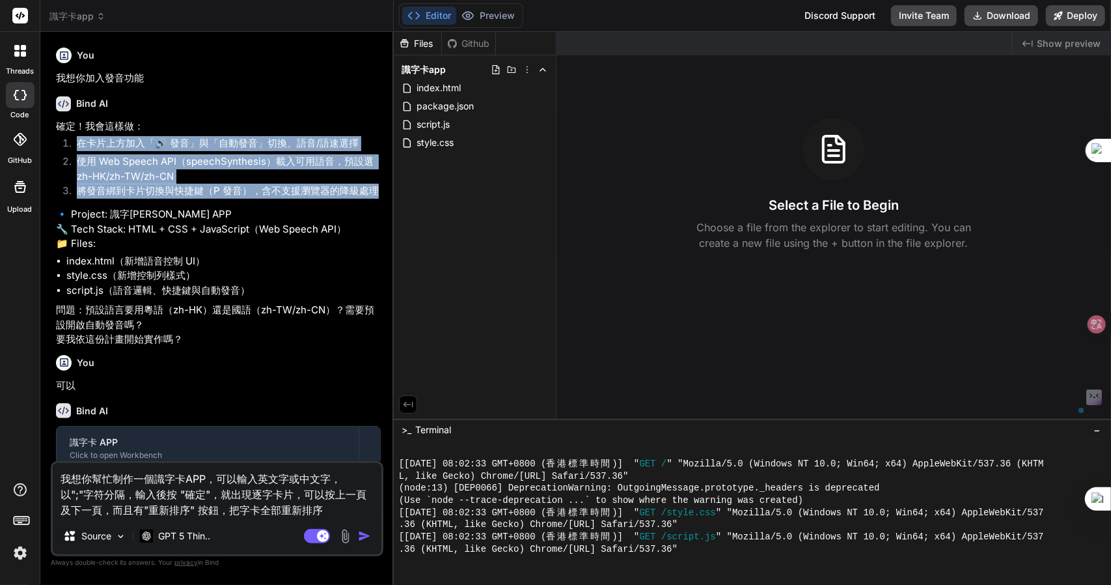
drag, startPoint x: 78, startPoint y: 142, endPoint x: 382, endPoint y: 188, distance: 307.5
click at [382, 188] on div "You 我想你加入發音功能 Bind AI 確定！我會這樣做： 在卡片上方加入「🔊 發音」與「自動發音」切換、語音/語速選擇 使用 Web Speech AP…" at bounding box center [218, 251] width 330 height 419
copy ol "在卡片上方加入「🔊 發音」與「自動發音」切換、語音/語速選擇 使用 Web Speech API（speechSynthesis）載入可用語音，預設選 zh-…"
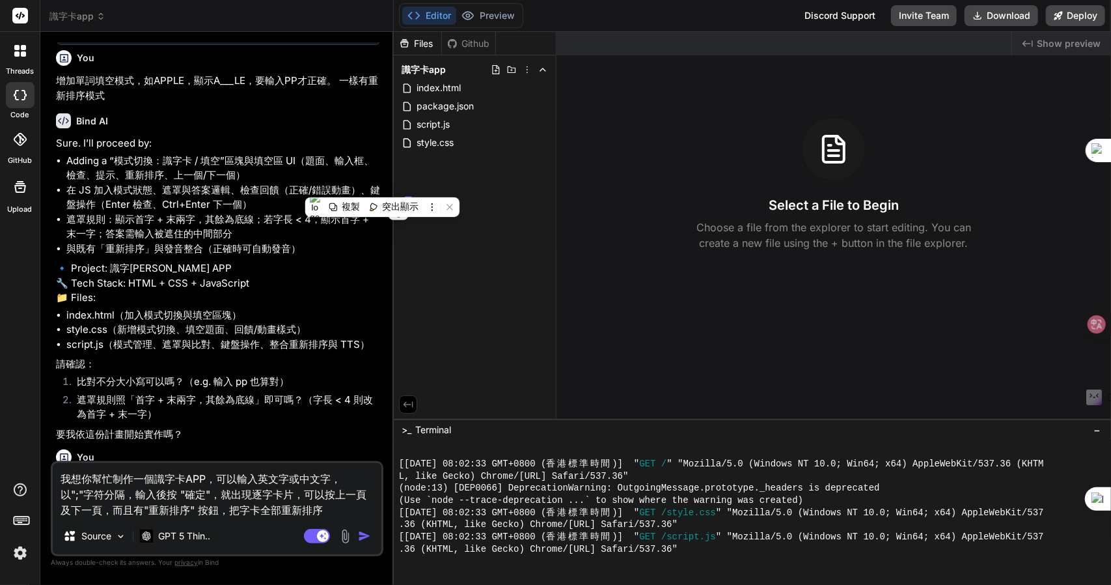
scroll to position [566, 0]
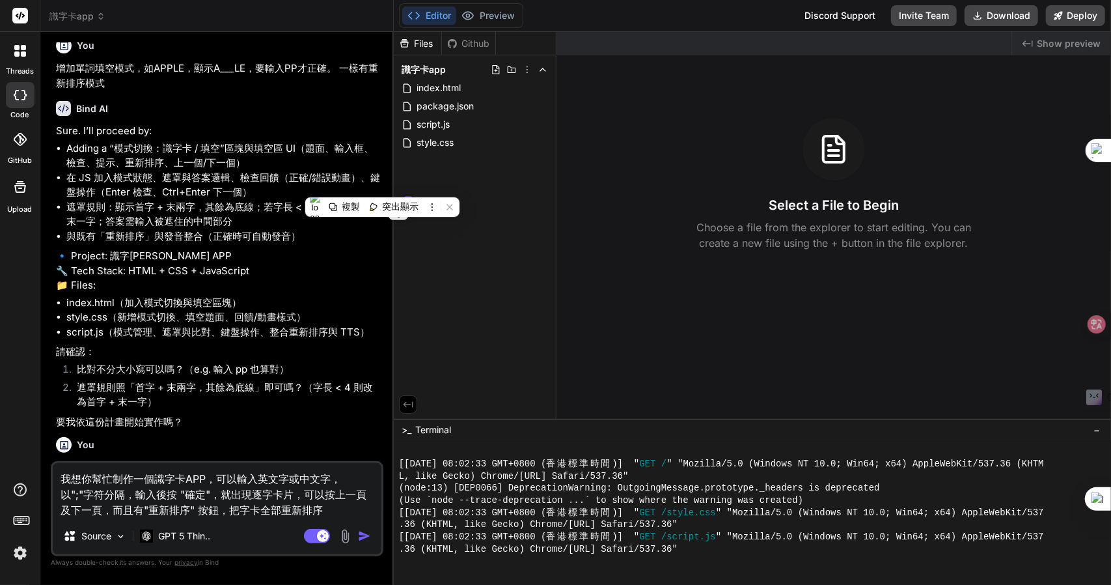
click at [53, 109] on div "You 我想你加入發音功能 Bind AI 確定！我會這樣做： 在卡片上方加入「🔊 發音」與「自動發音」切換、語音/語速選擇 使用 Web Speech AP…" at bounding box center [218, 251] width 330 height 419
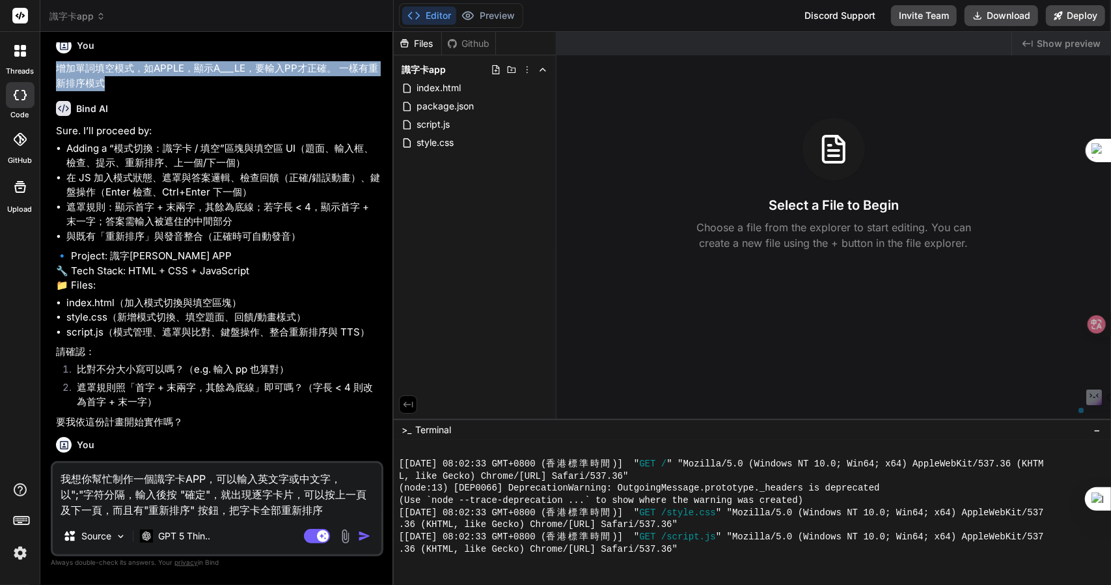
drag, startPoint x: 53, startPoint y: 109, endPoint x: 138, endPoint y: 126, distance: 86.3
click at [138, 126] on div "You 我想你加入發音功能 Bind AI 確定！我會這樣做： 在卡片上方加入「🔊 發音」與「自動發音」切換、語音/語速選擇 使用 Web Speech AP…" at bounding box center [218, 251] width 330 height 419
copy p "增加單詞填空模式，如APPLE，顯示A___LE，要輸入PP才正確。 一樣有重新排序模式"
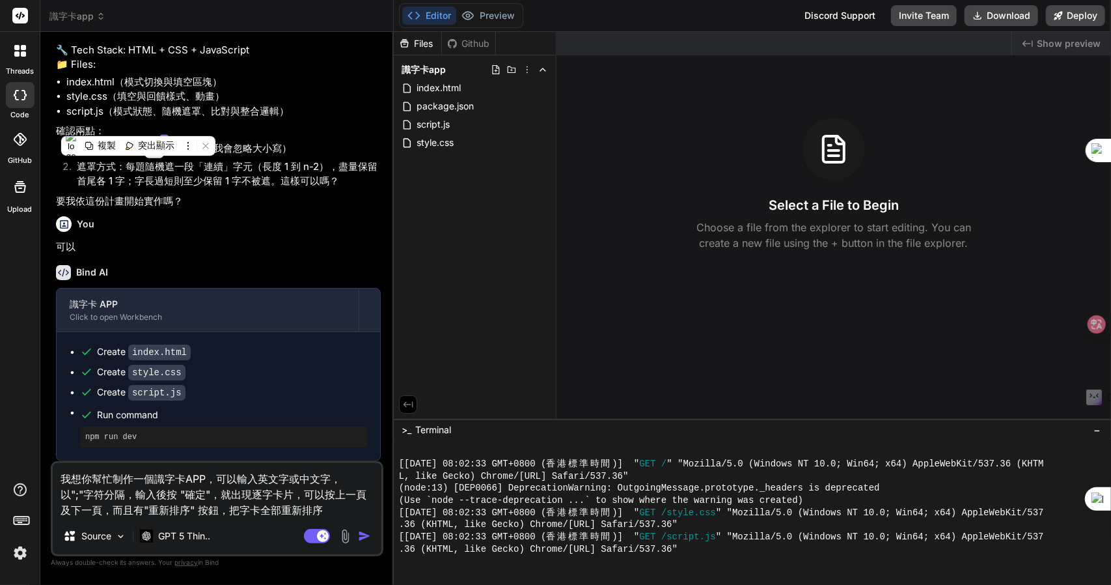
scroll to position [1232, 0]
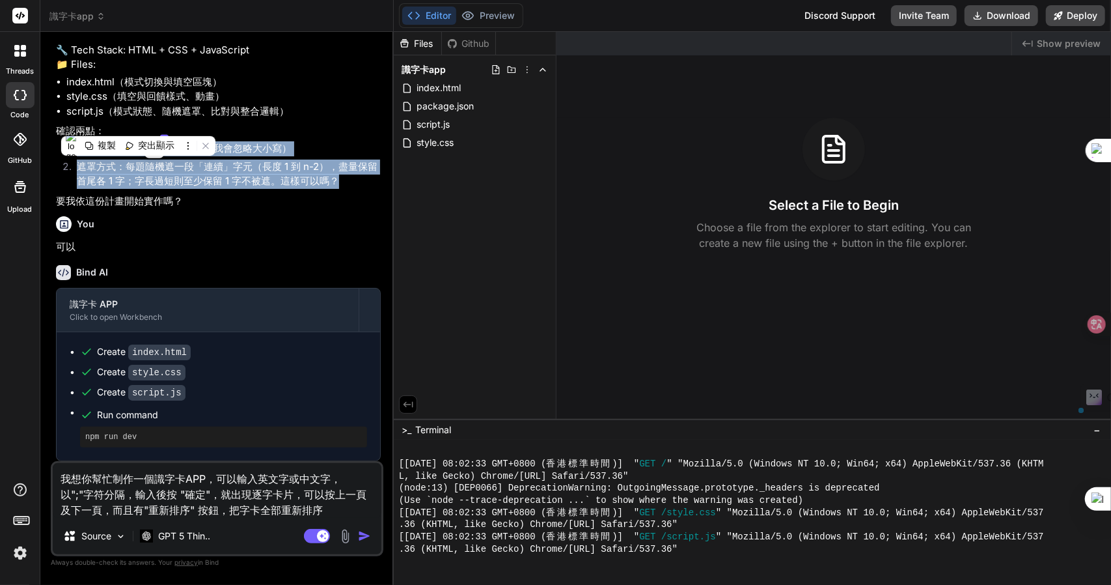
drag, startPoint x: 78, startPoint y: 204, endPoint x: 340, endPoint y: 238, distance: 263.8
click at [340, 189] on ol "比對不分大小寫可以嗎？（預設我會忽略大小寫） 遮罩方式：每題隨機遮一段「連續」字元（長度 1 到 n-2），盡量保留首尾各 1 字；字長過短則至少保留 1 字…" at bounding box center [218, 165] width 325 height 48
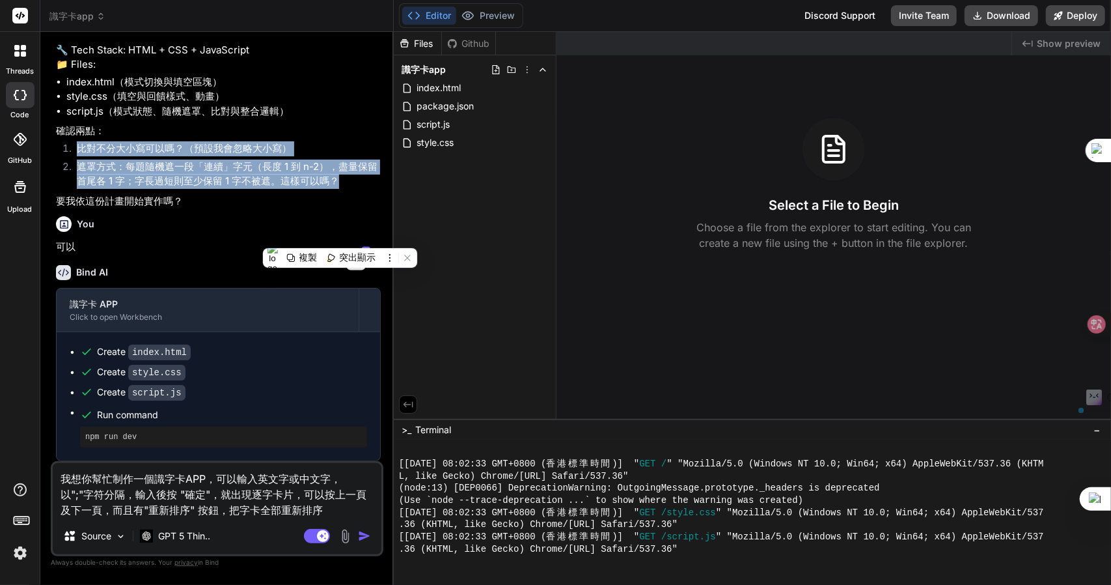
copy ol "比對不分大小寫可以嗎？（預設我會忽略大小寫） 遮罩方式：每題隨機遮一段「連續」字元（長度 1 到 n-2），盡量保留首尾各 1 字；字長過短則至少保留 1 字…"
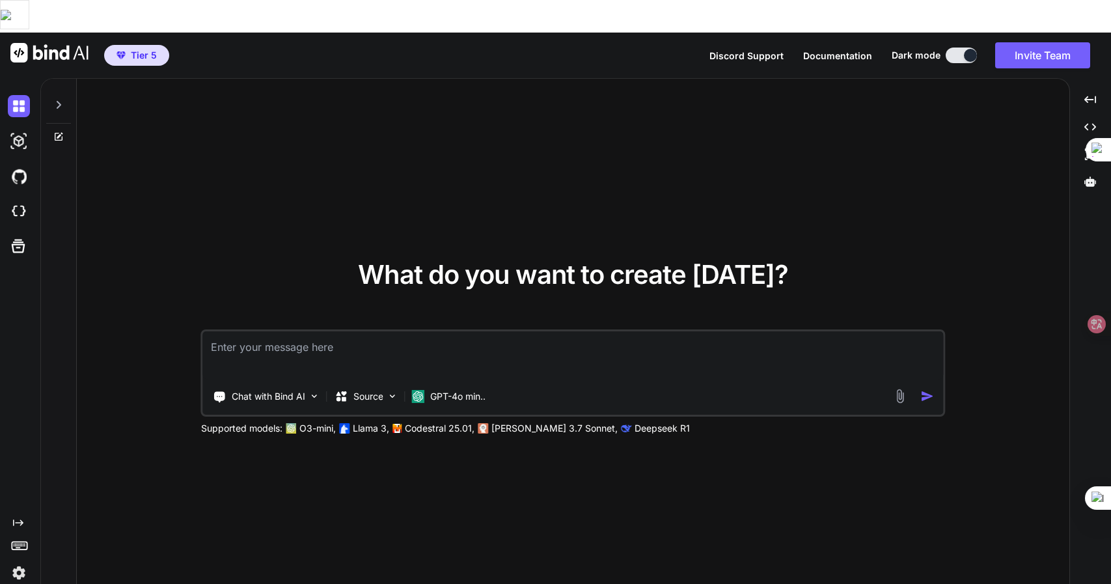
type textarea "x"
